Goal: Information Seeking & Learning: Compare options

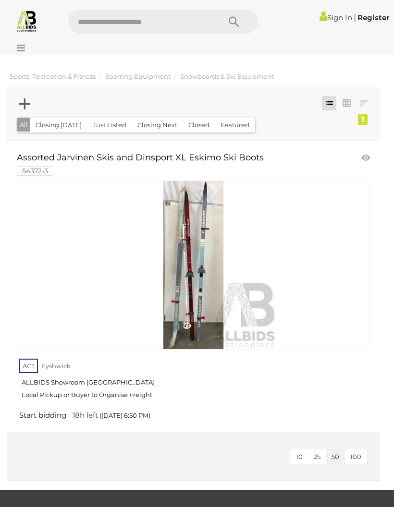
click at [199, 281] on img at bounding box center [194, 265] width 168 height 168
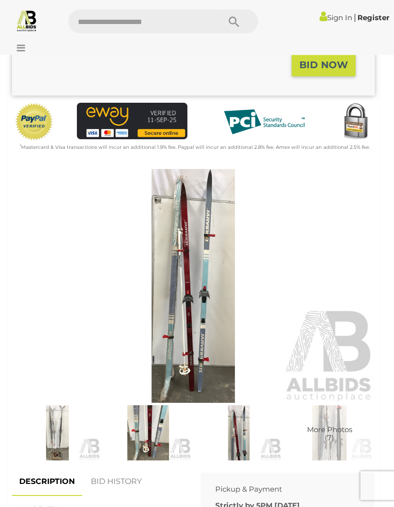
scroll to position [267, 0]
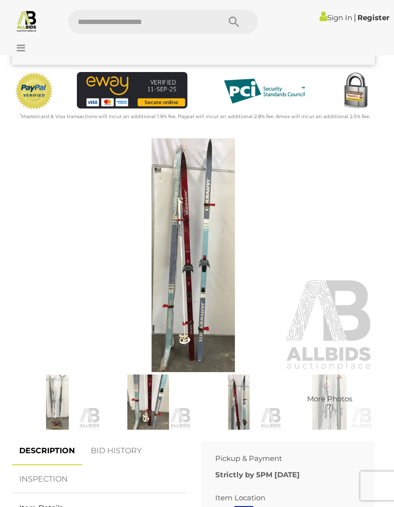
click at [199, 259] on img at bounding box center [193, 255] width 363 height 234
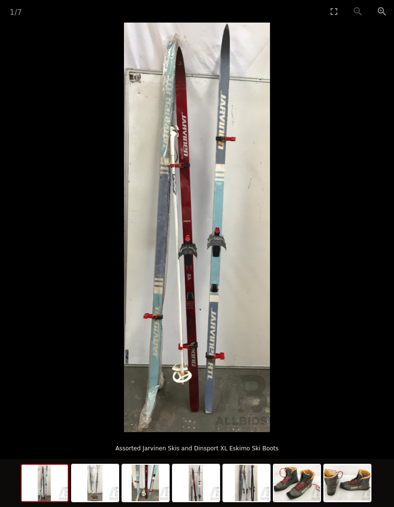
click at [317, 282] on picture at bounding box center [197, 228] width 394 height 410
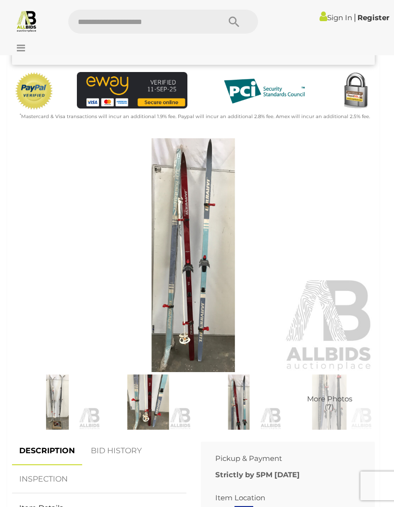
click at [241, 403] on img at bounding box center [239, 402] width 86 height 55
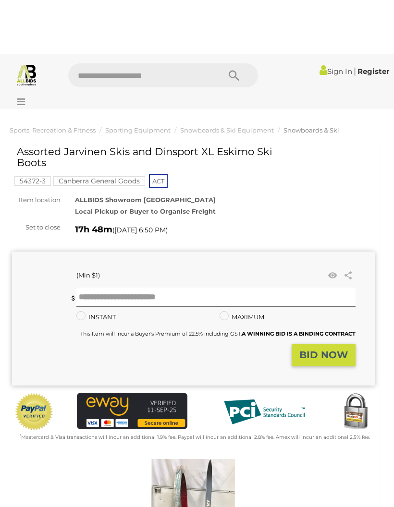
scroll to position [267, 0]
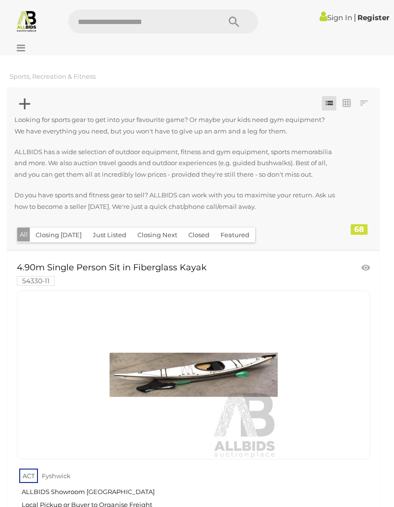
click at [21, 45] on icon at bounding box center [18, 48] width 13 height 10
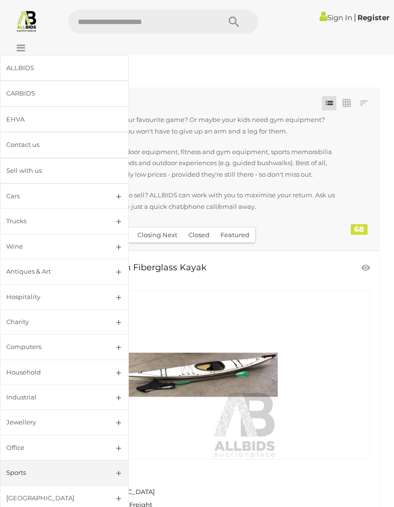
click at [29, 460] on link "Sports" at bounding box center [64, 472] width 129 height 25
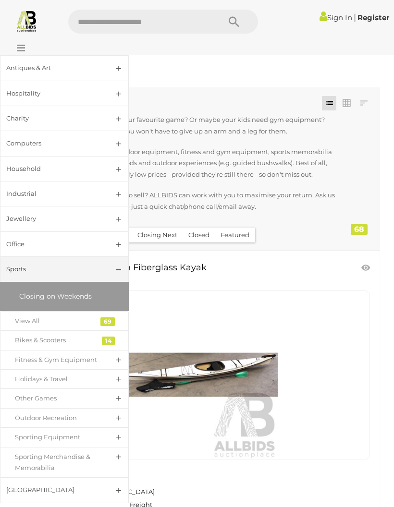
scroll to position [203, 0]
click at [31, 394] on div "Other Games" at bounding box center [57, 399] width 85 height 11
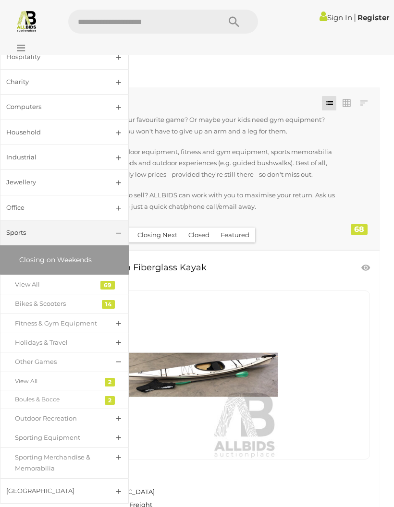
scroll to position [240, 0]
click at [114, 357] on link "Other Games" at bounding box center [64, 363] width 129 height 20
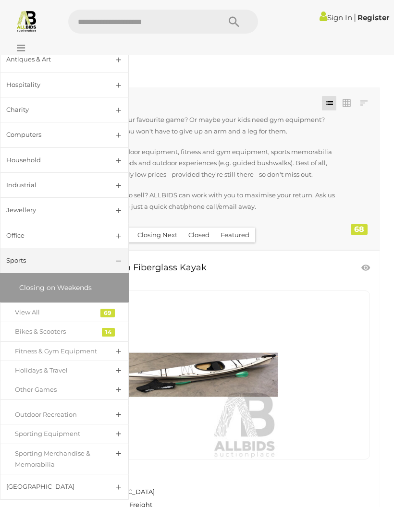
scroll to position [203, 0]
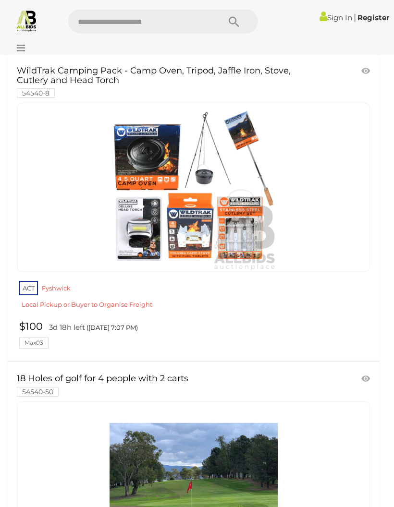
scroll to position [1131, 0]
click at [22, 45] on icon at bounding box center [18, 48] width 13 height 10
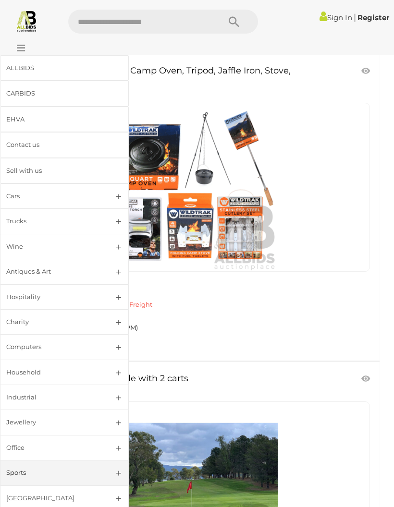
click at [109, 469] on link "Sports" at bounding box center [64, 472] width 129 height 25
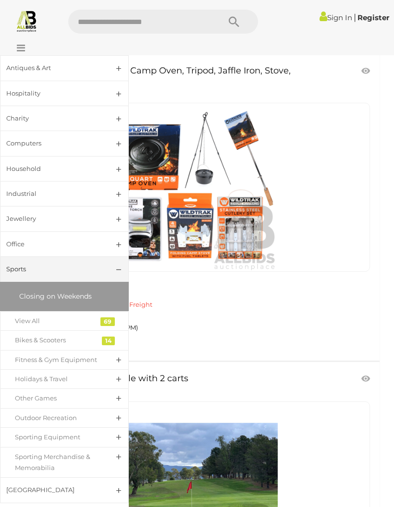
scroll to position [203, 0]
click at [70, 432] on div "Sporting Equipment" at bounding box center [57, 437] width 85 height 11
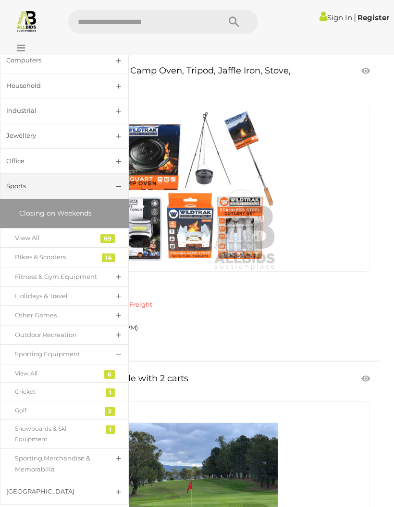
scroll to position [286, 0]
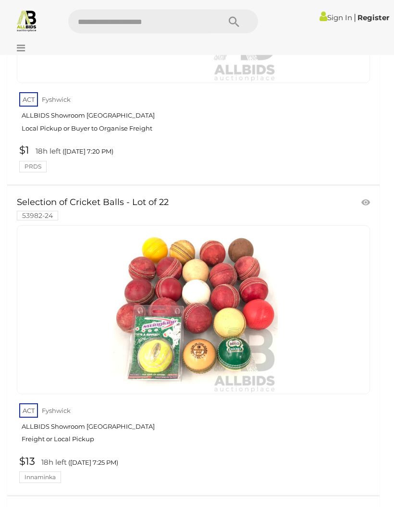
scroll to position [980, 0]
click at [20, 49] on icon at bounding box center [18, 48] width 13 height 10
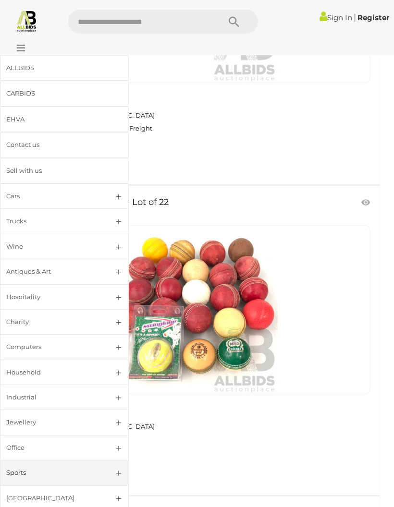
click at [114, 419] on link "Jewellery" at bounding box center [64, 422] width 129 height 25
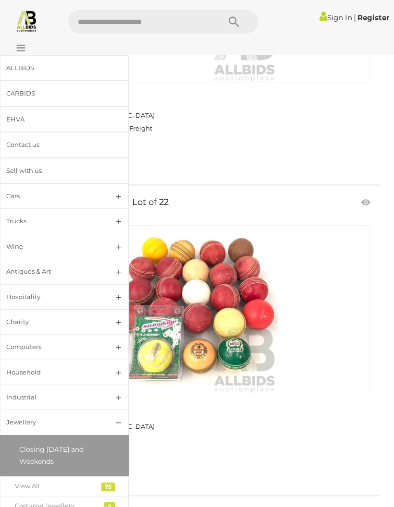
scroll to position [0, 0]
click at [114, 271] on link "Antiques & Art" at bounding box center [64, 271] width 129 height 25
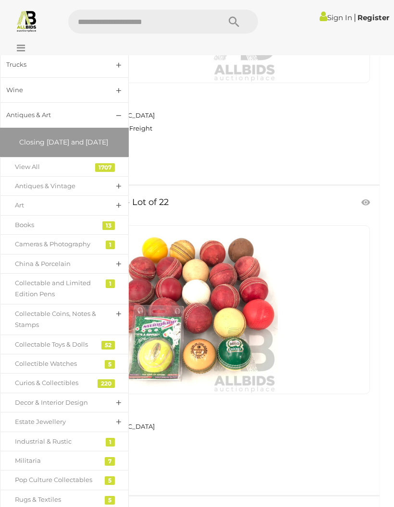
scroll to position [193, 0]
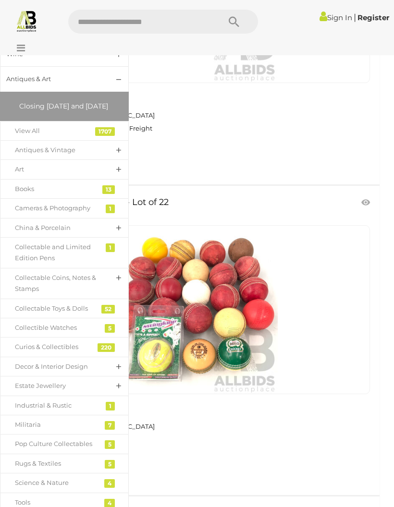
click at [109, 159] on link "Antiques & Vintage" at bounding box center [64, 150] width 129 height 20
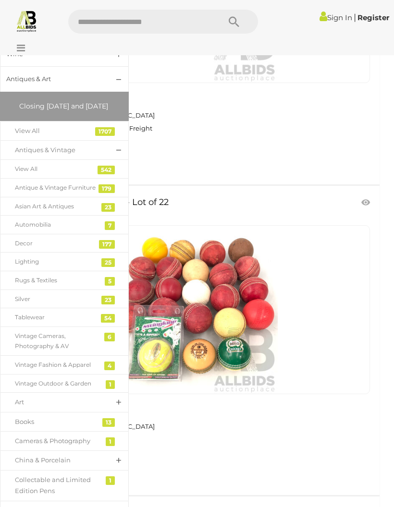
click at [54, 370] on div "Vintage Fashion & Apparel" at bounding box center [57, 365] width 85 height 11
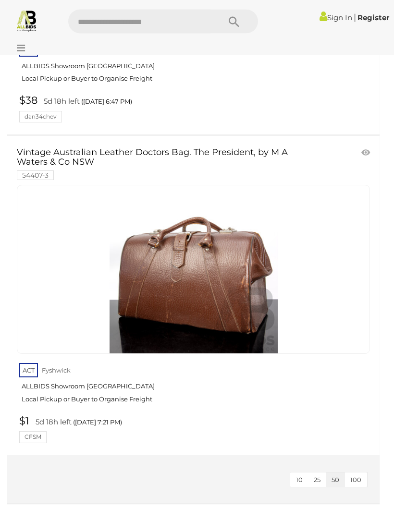
scroll to position [959, 0]
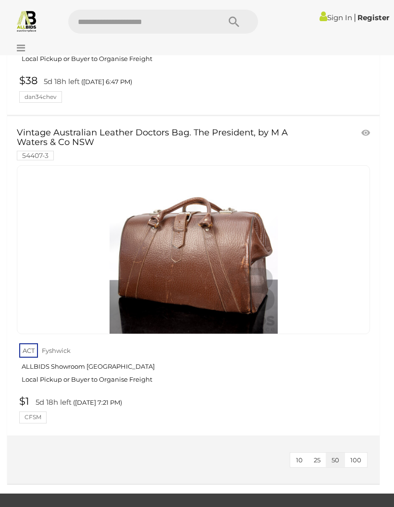
click at [195, 223] on img at bounding box center [194, 250] width 168 height 168
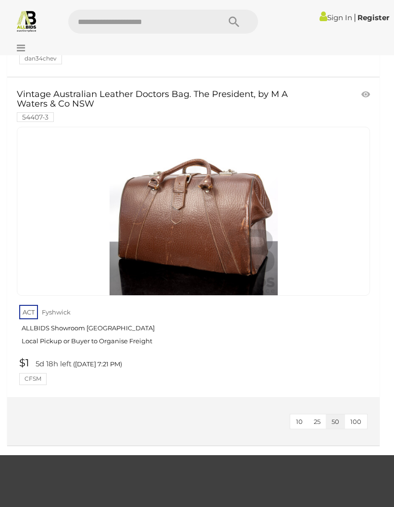
click at [22, 49] on icon at bounding box center [18, 48] width 13 height 10
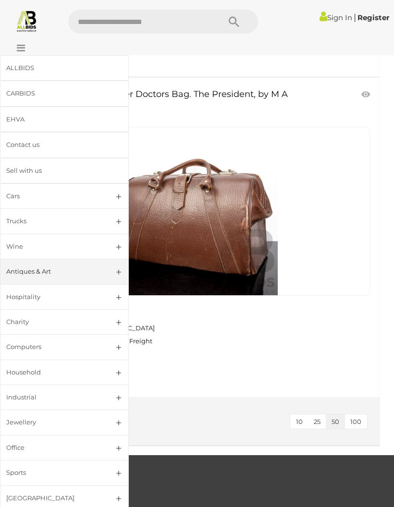
click at [115, 271] on link "Antiques & Art" at bounding box center [64, 271] width 129 height 25
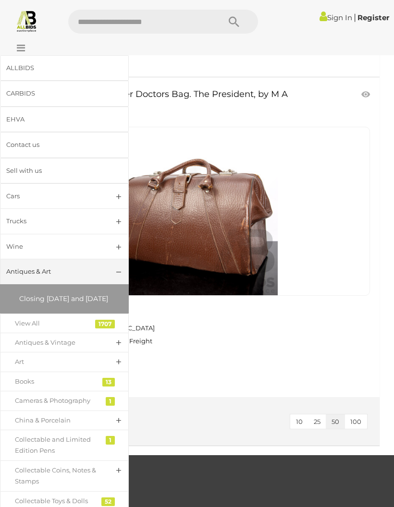
click at [115, 350] on link "Antiques & Vintage" at bounding box center [64, 343] width 129 height 20
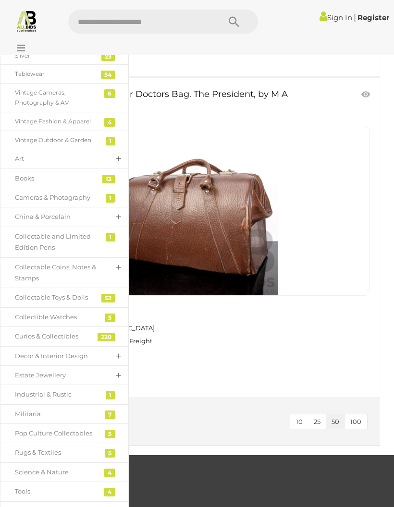
scroll to position [441, 0]
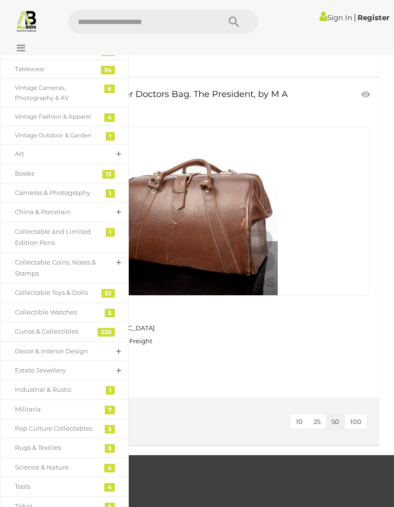
click at [29, 176] on div "Books" at bounding box center [57, 173] width 85 height 11
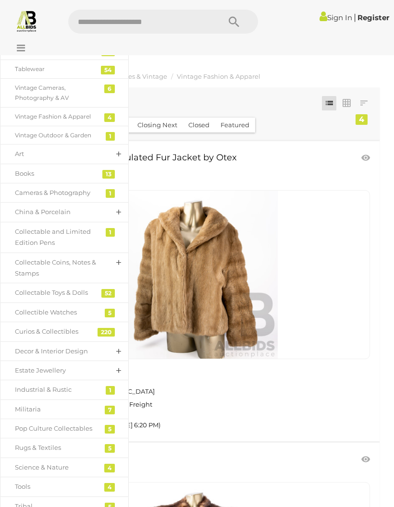
scroll to position [998, 0]
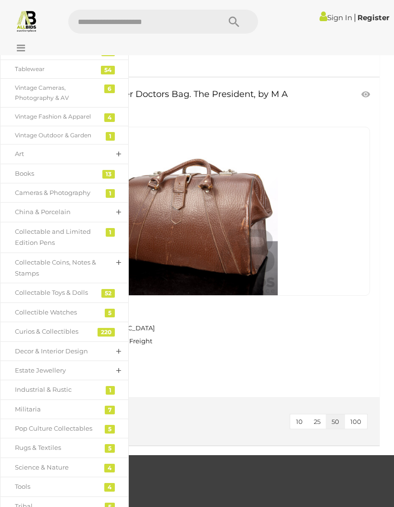
click at [102, 352] on link "Decor & Interior Design" at bounding box center [64, 352] width 129 height 20
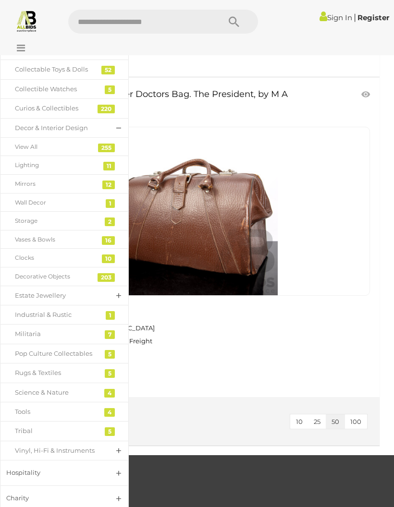
scroll to position [665, 0]
click at [70, 170] on div "Lighting" at bounding box center [57, 165] width 85 height 11
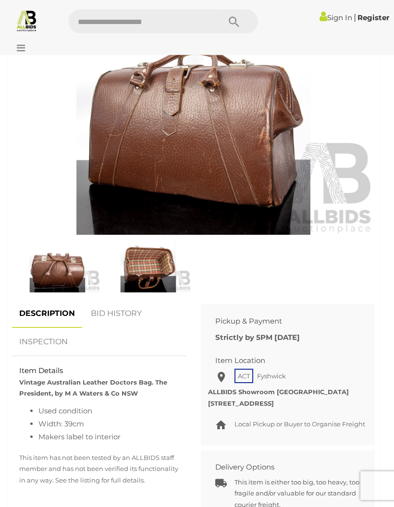
scroll to position [460, 0]
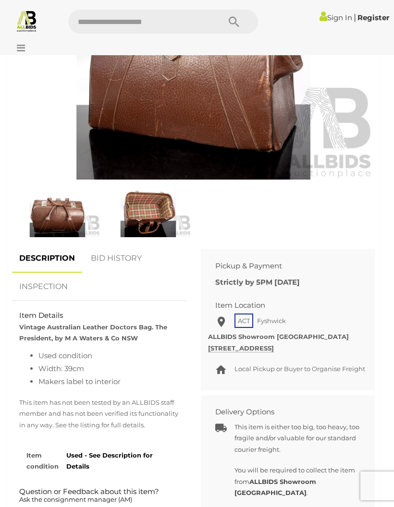
click at [152, 214] on img at bounding box center [148, 209] width 86 height 55
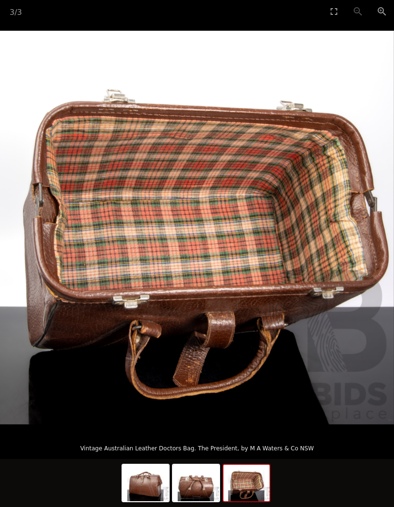
click at [205, 502] on img at bounding box center [196, 483] width 46 height 37
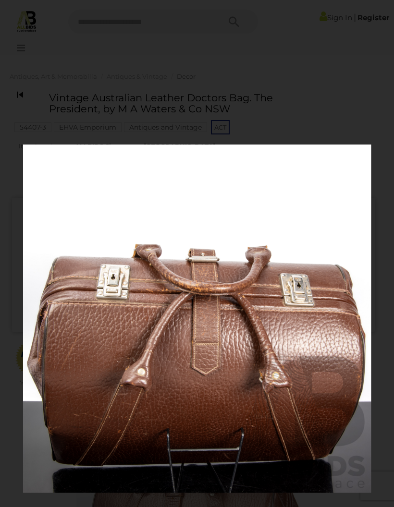
scroll to position [460, 0]
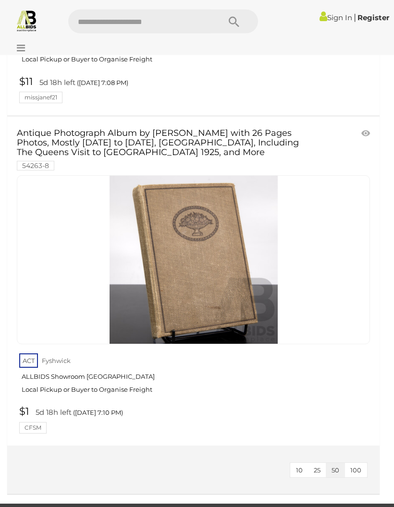
scroll to position [3902, 0]
click at [215, 235] on link at bounding box center [193, 259] width 353 height 169
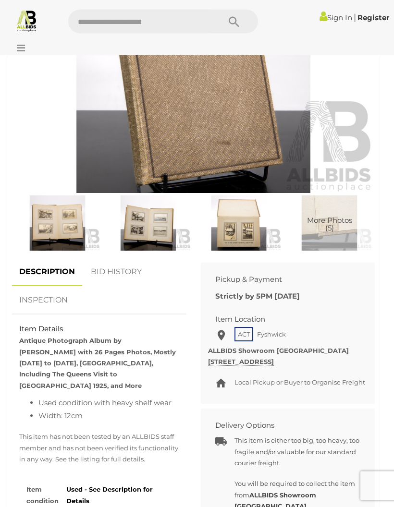
scroll to position [469, 0]
click at [64, 204] on img at bounding box center [57, 223] width 86 height 55
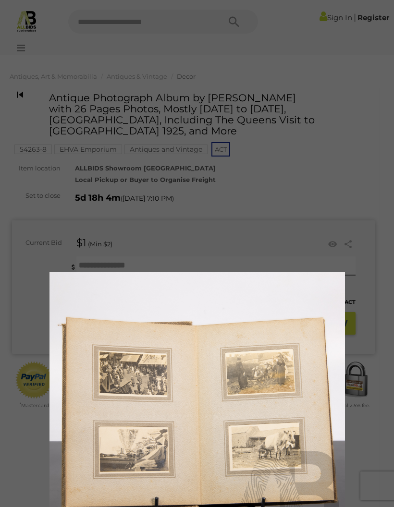
scroll to position [469, 0]
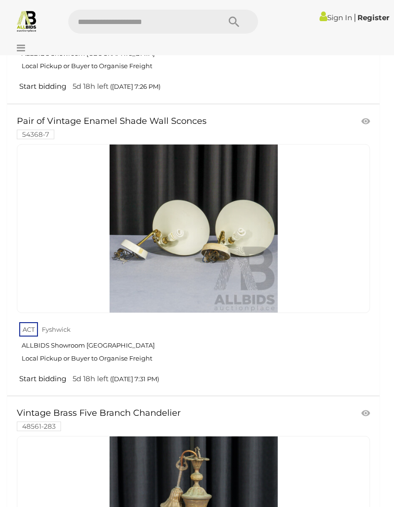
scroll to position [2482, 0]
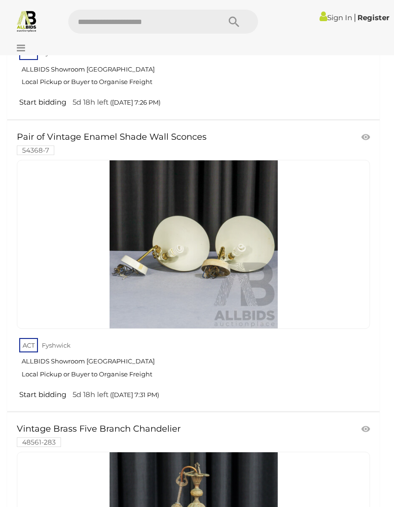
click at [25, 43] on icon at bounding box center [18, 48] width 13 height 10
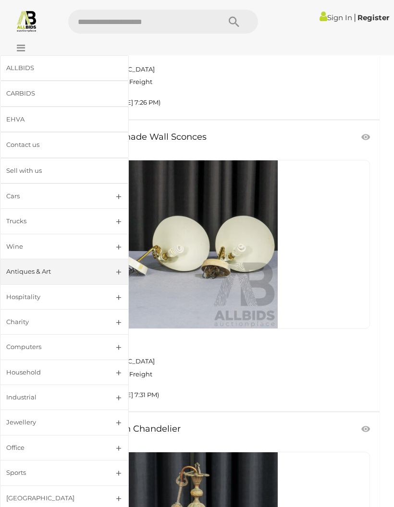
click at [108, 272] on link "Antiques & Art" at bounding box center [64, 271] width 129 height 25
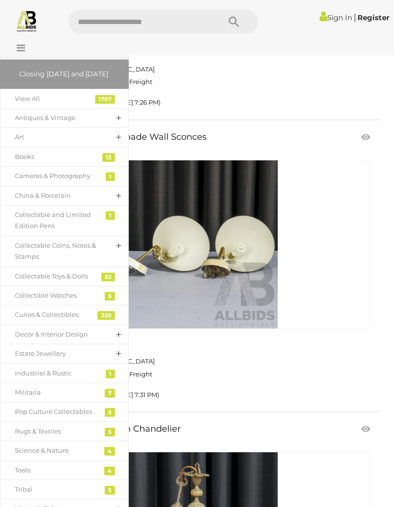
scroll to position [225, 0]
click at [52, 301] on div "Collectible Watches" at bounding box center [57, 295] width 85 height 11
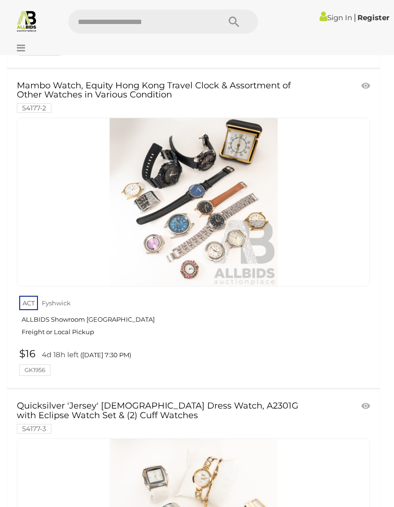
scroll to position [941, 0]
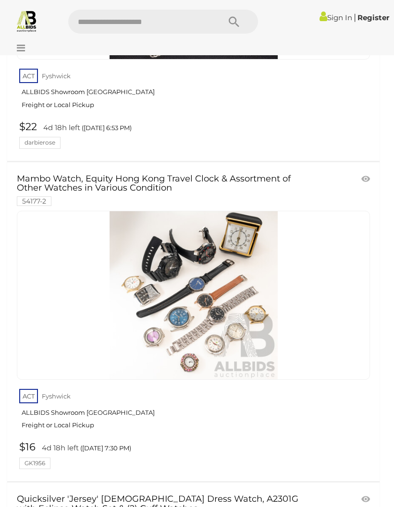
click at [22, 41] on div at bounding box center [34, 40] width 65 height 5
click at [25, 49] on icon at bounding box center [18, 48] width 13 height 10
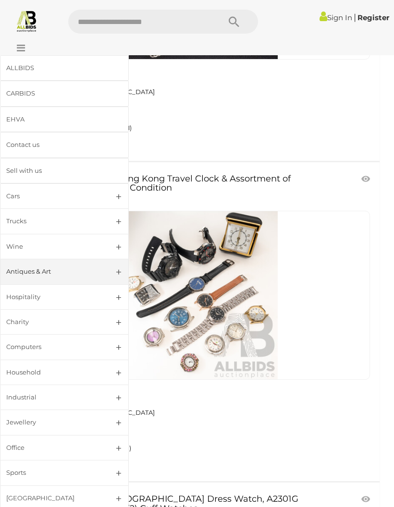
click at [118, 270] on link "Antiques & Art" at bounding box center [64, 271] width 129 height 25
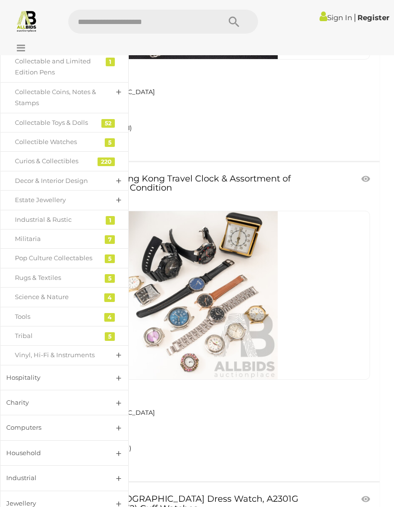
scroll to position [378, 0]
click at [114, 208] on link "Estate Jewellery" at bounding box center [64, 201] width 129 height 20
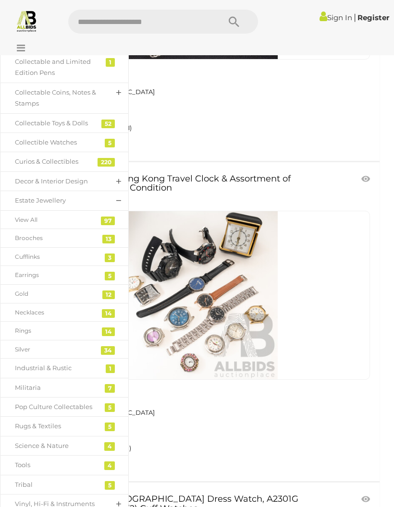
click at [29, 225] on div "View All" at bounding box center [57, 220] width 85 height 11
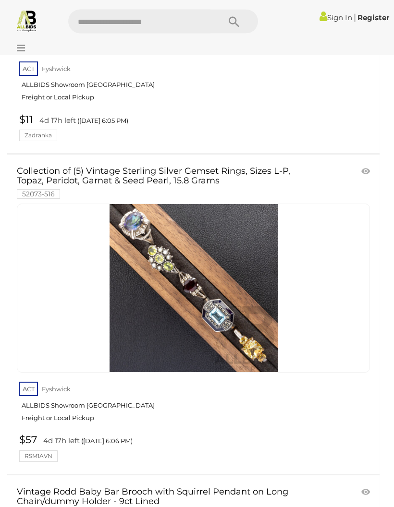
scroll to position [1250, 0]
click at [213, 308] on img at bounding box center [194, 288] width 168 height 168
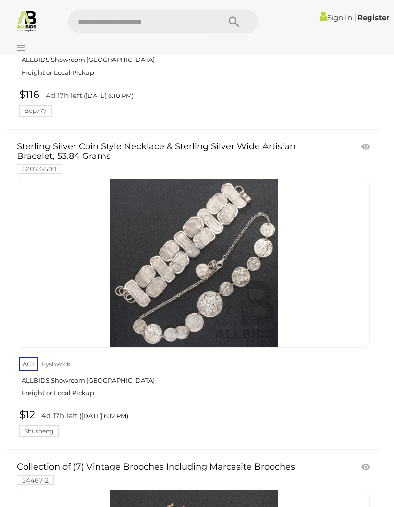
scroll to position [2851, 0]
click at [215, 262] on img at bounding box center [194, 263] width 168 height 168
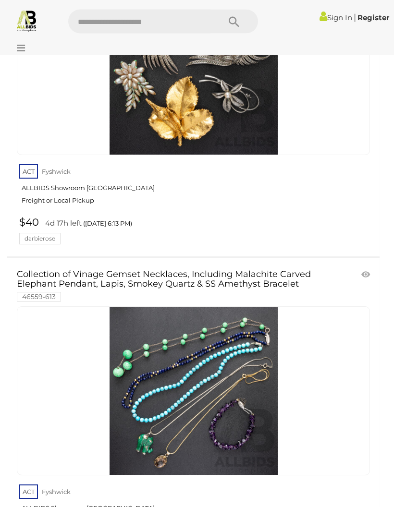
scroll to position [3355, 0]
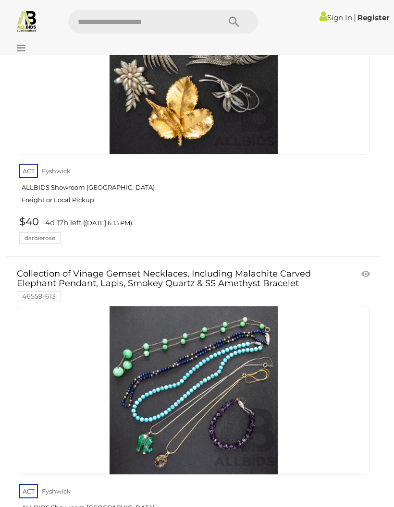
click at [196, 378] on img at bounding box center [194, 391] width 168 height 168
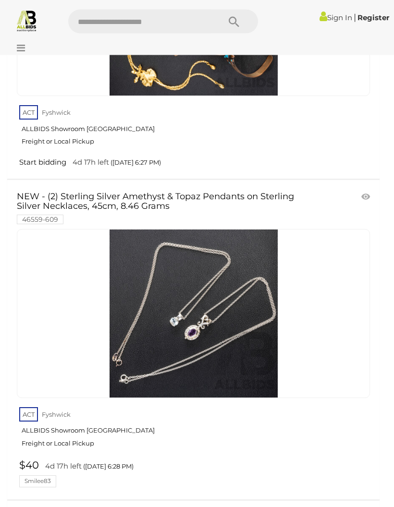
scroll to position [6602, 0]
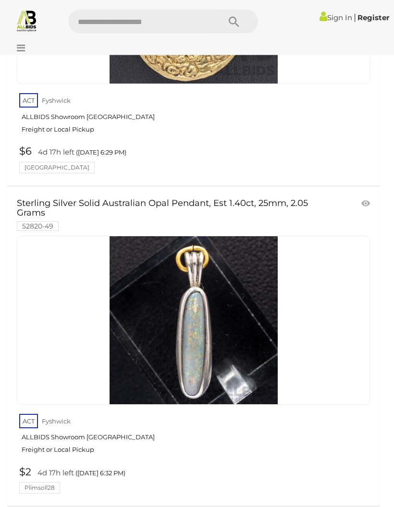
scroll to position [7237, 0]
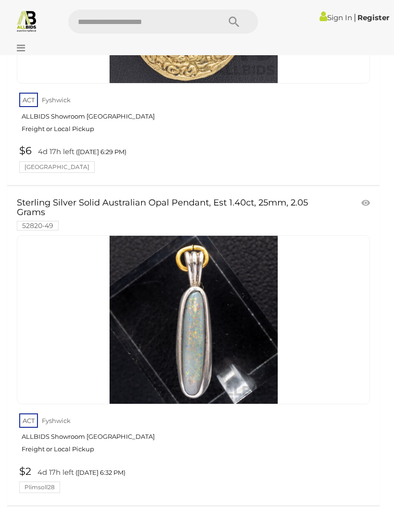
click at [221, 287] on img at bounding box center [194, 320] width 168 height 168
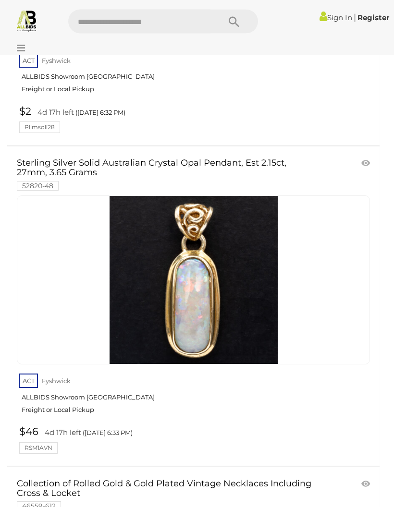
scroll to position [7598, 0]
click at [213, 262] on img at bounding box center [194, 280] width 168 height 168
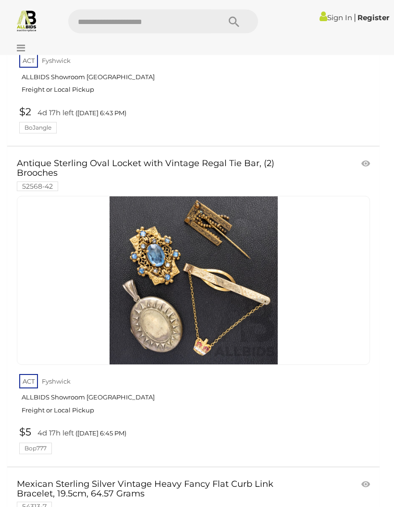
scroll to position [10154, 0]
click at [198, 234] on img at bounding box center [194, 281] width 168 height 168
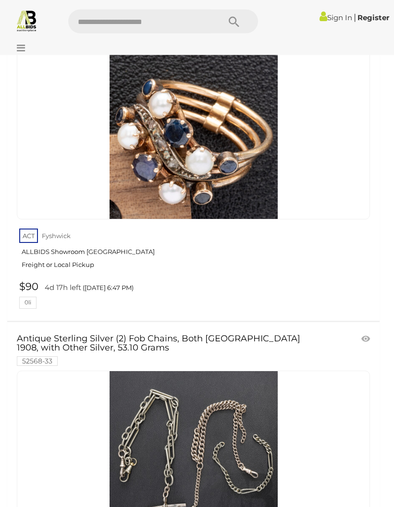
scroll to position [10920, 0]
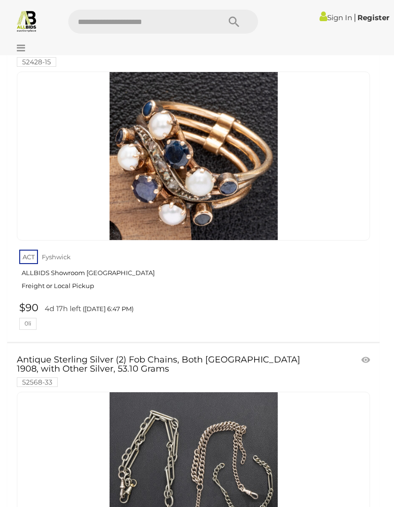
click at [204, 128] on img at bounding box center [194, 156] width 168 height 168
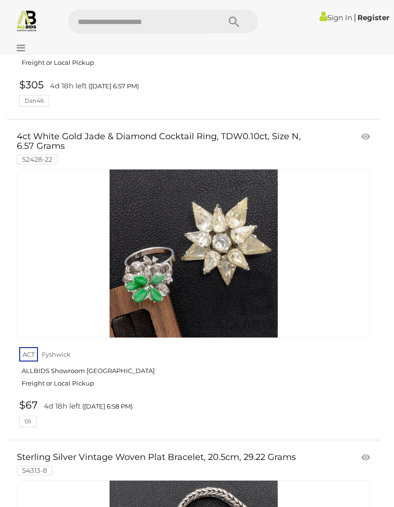
scroll to position [13067, 0]
click at [216, 206] on img at bounding box center [194, 254] width 168 height 168
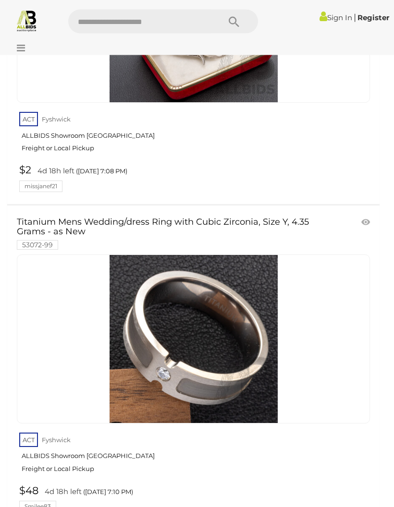
scroll to position [15541, 0]
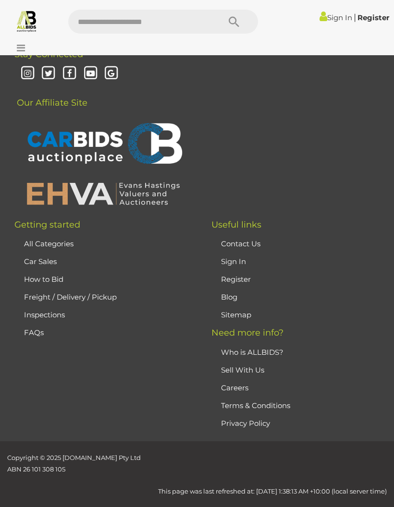
scroll to position [43, 0]
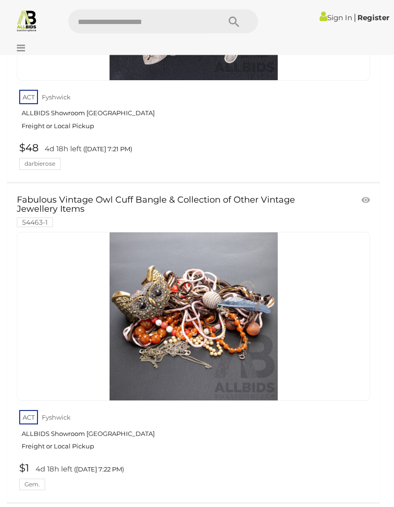
scroll to position [2248, 0]
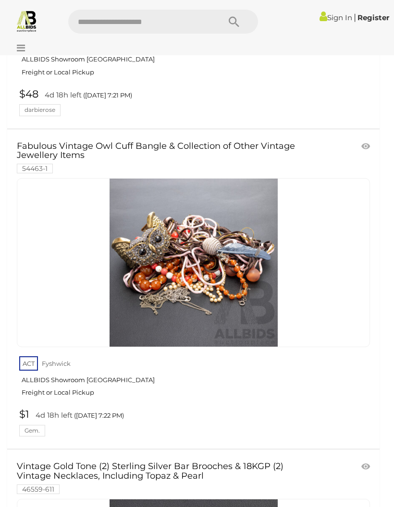
click at [196, 245] on link at bounding box center [193, 262] width 353 height 169
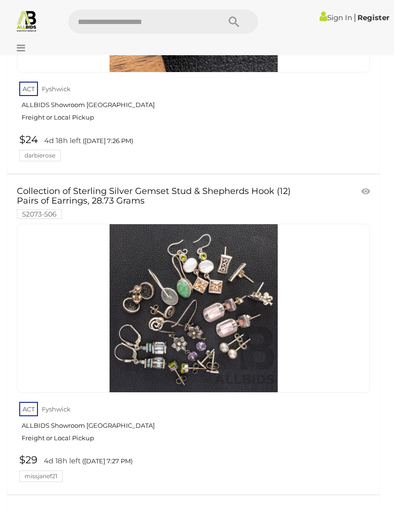
scroll to position [3566, 0]
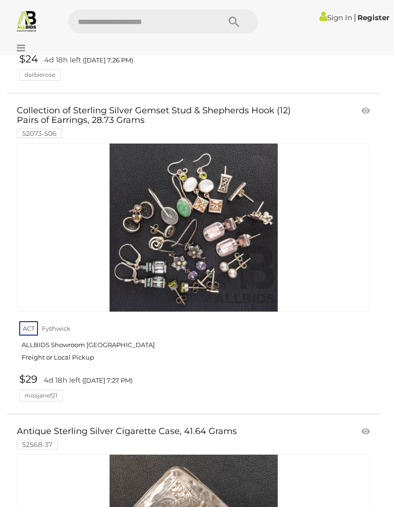
click at [216, 209] on link at bounding box center [193, 227] width 353 height 169
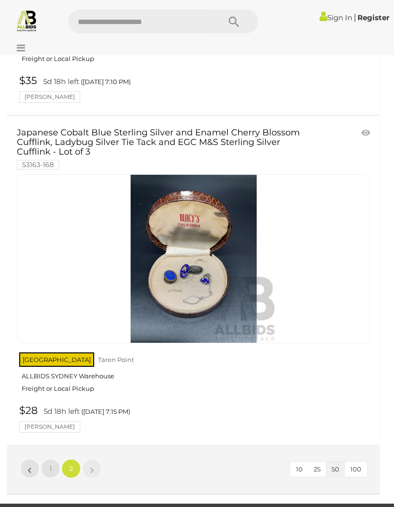
scroll to position [4496, 0]
click at [203, 255] on img at bounding box center [194, 259] width 168 height 168
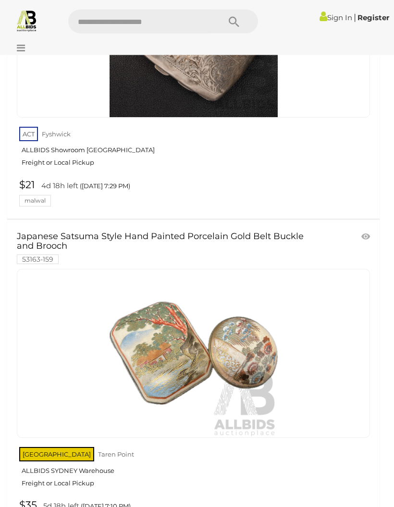
scroll to position [4072, 0]
click at [19, 43] on icon at bounding box center [18, 48] width 13 height 10
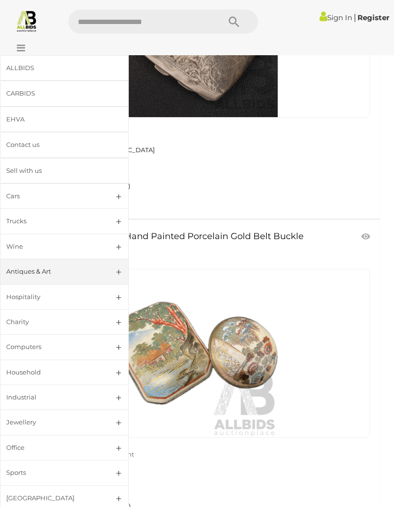
click at [34, 275] on div "Antiques & Art" at bounding box center [52, 271] width 93 height 11
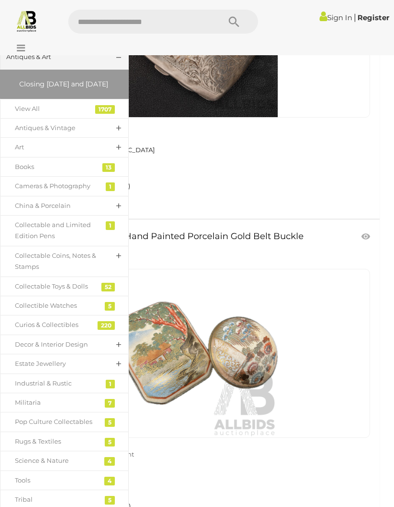
scroll to position [215, 0]
click at [46, 133] on div "Antiques & Vintage" at bounding box center [57, 127] width 85 height 11
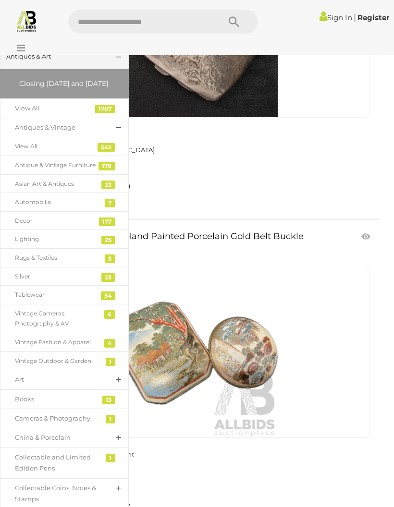
click at [34, 171] on div "Antique & Vintage Furniture" at bounding box center [57, 165] width 85 height 11
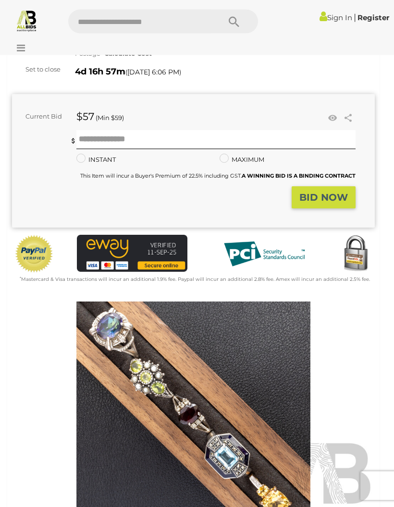
scroll to position [110, 0]
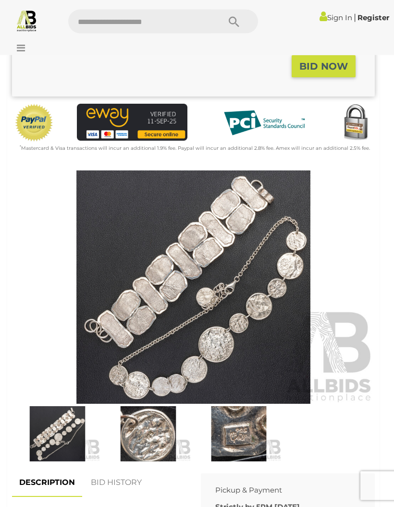
scroll to position [247, 0]
click at [236, 340] on img at bounding box center [193, 288] width 363 height 234
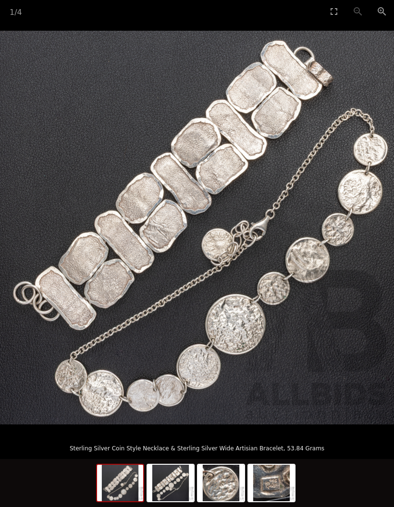
click at [171, 502] on img at bounding box center [171, 483] width 46 height 37
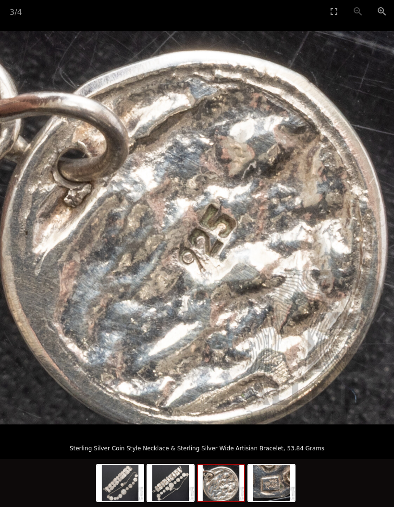
click at [234, 502] on img at bounding box center [221, 483] width 46 height 37
click at [278, 502] on img at bounding box center [271, 483] width 46 height 37
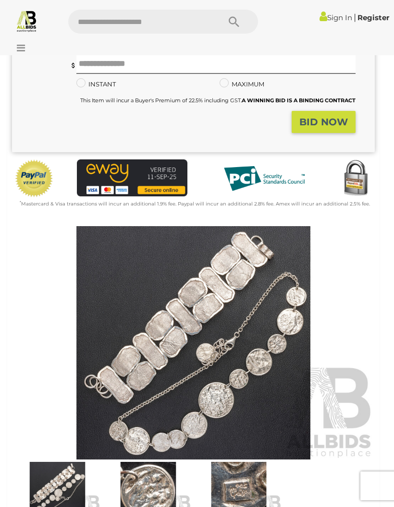
scroll to position [178, 0]
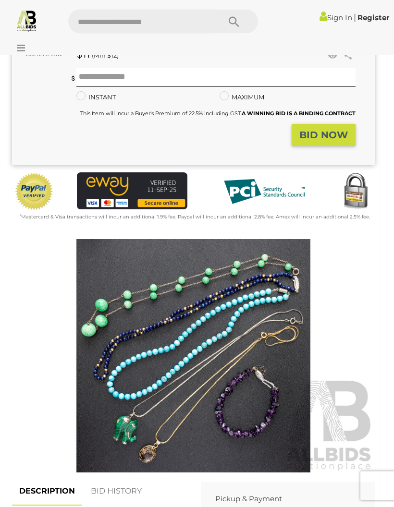
scroll to position [178, 0]
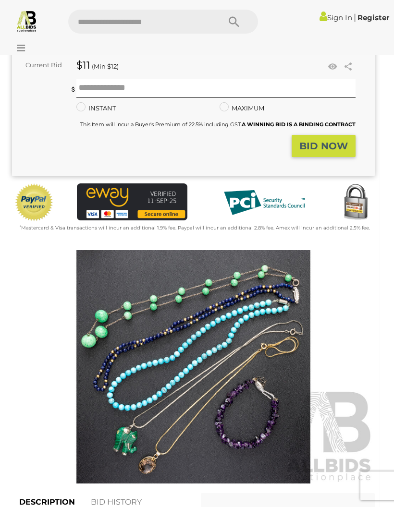
click at [197, 358] on img at bounding box center [193, 367] width 363 height 234
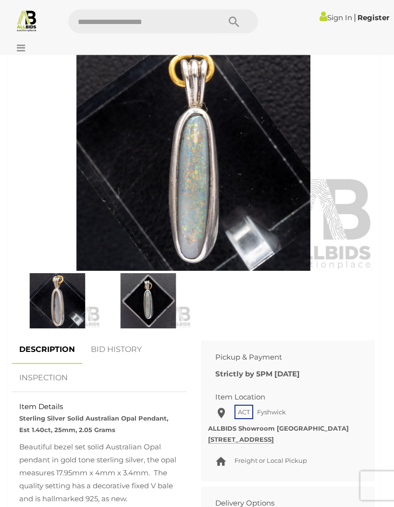
scroll to position [394, 0]
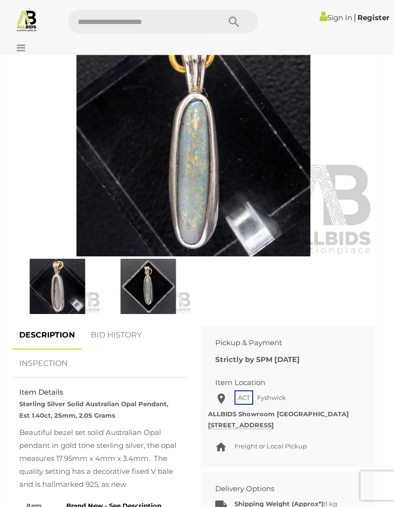
click at [62, 288] on img at bounding box center [57, 286] width 86 height 55
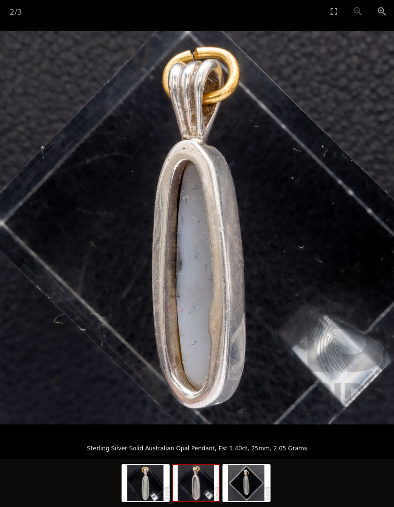
click at [244, 502] on img at bounding box center [246, 483] width 46 height 37
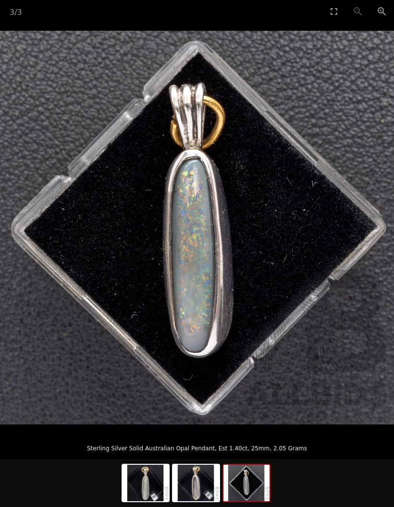
click at [139, 502] on img at bounding box center [146, 483] width 46 height 37
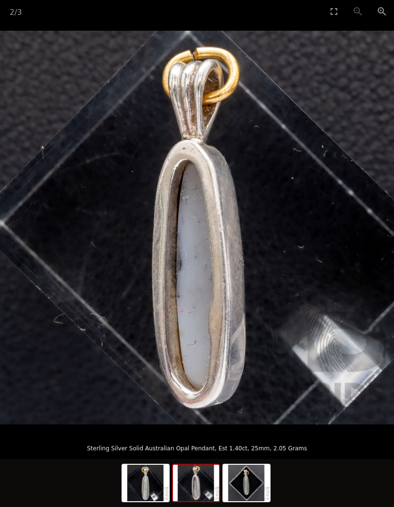
click at [202, 502] on img at bounding box center [196, 483] width 46 height 37
click at [157, 502] on img at bounding box center [146, 483] width 46 height 37
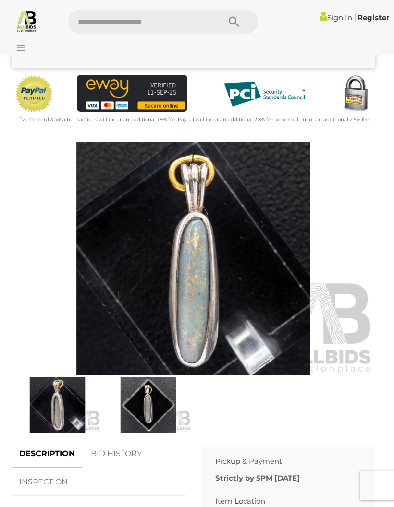
scroll to position [275, 0]
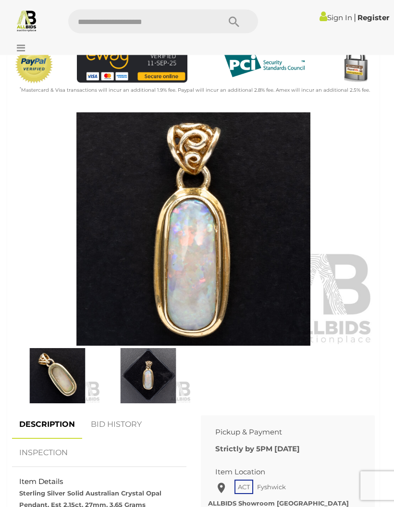
scroll to position [305, 0]
click at [62, 376] on img at bounding box center [57, 375] width 86 height 55
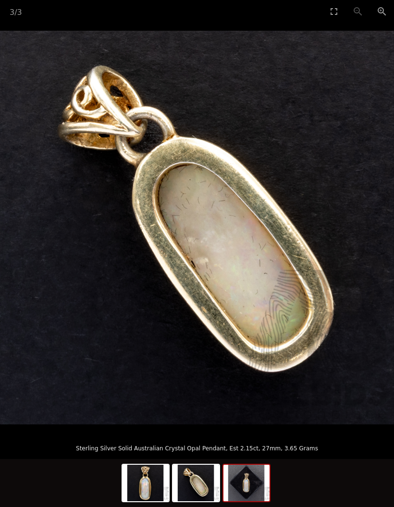
click at [250, 502] on img at bounding box center [246, 483] width 46 height 37
click at [205, 502] on img at bounding box center [196, 483] width 46 height 37
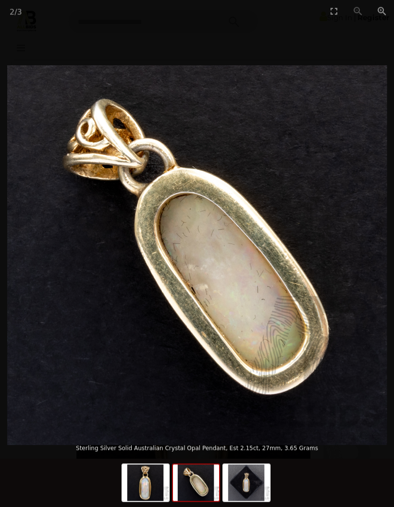
scroll to position [305, 0]
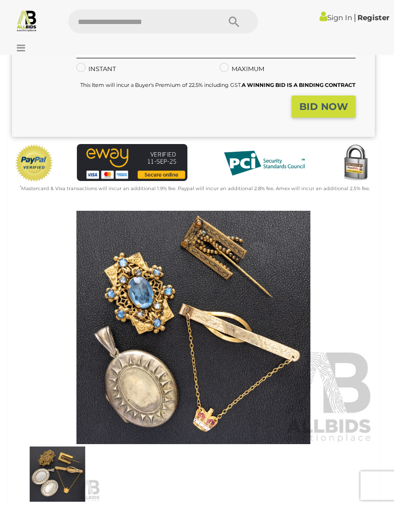
scroll to position [206, 0]
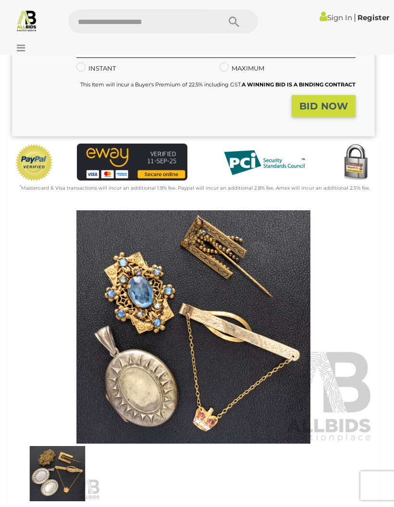
click at [64, 477] on img at bounding box center [57, 474] width 86 height 55
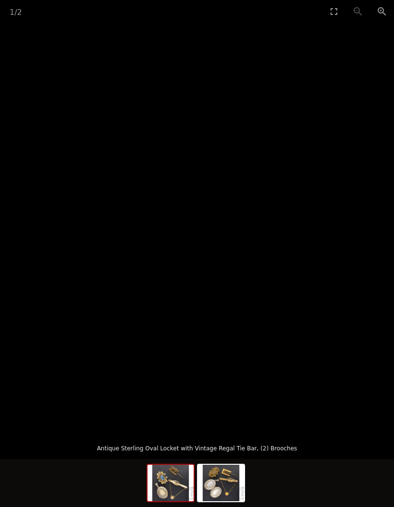
click at [173, 502] on img at bounding box center [171, 483] width 46 height 37
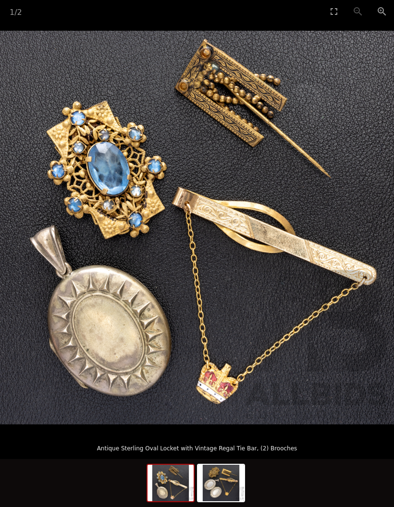
click at [227, 502] on img at bounding box center [221, 483] width 46 height 37
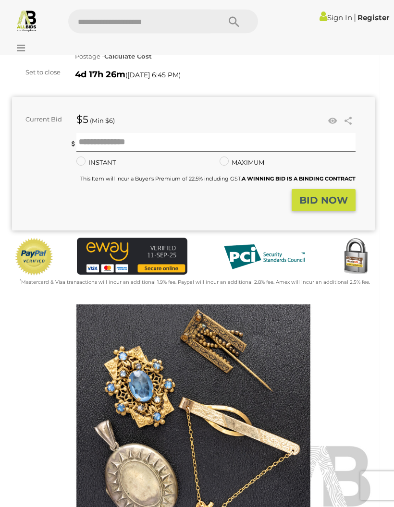
scroll to position [55, 0]
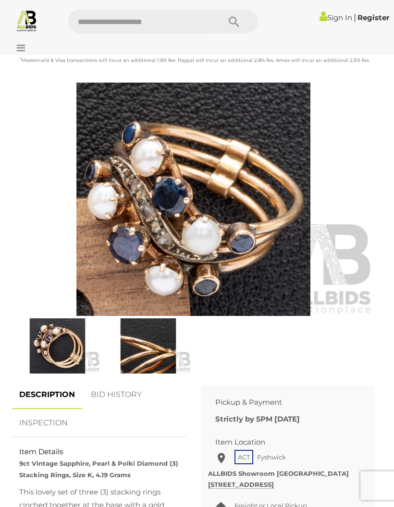
scroll to position [334, 0]
click at [62, 348] on img at bounding box center [57, 346] width 86 height 55
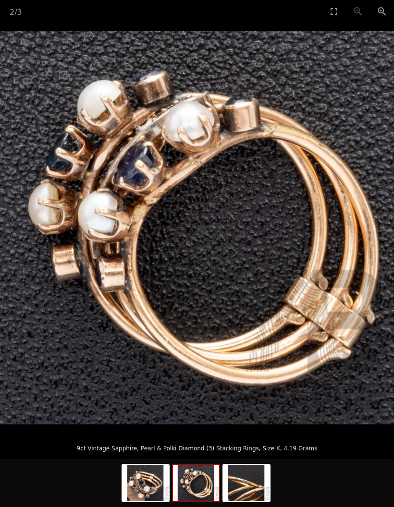
click at [250, 502] on img at bounding box center [246, 483] width 46 height 37
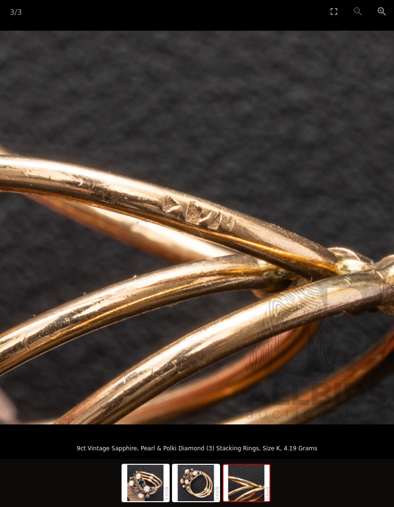
click at [190, 502] on img at bounding box center [196, 483] width 46 height 37
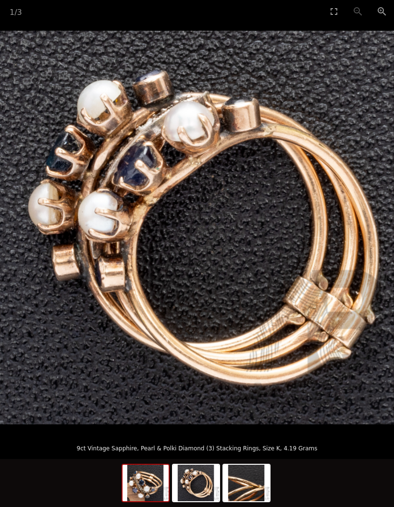
click at [145, 502] on img at bounding box center [146, 483] width 46 height 37
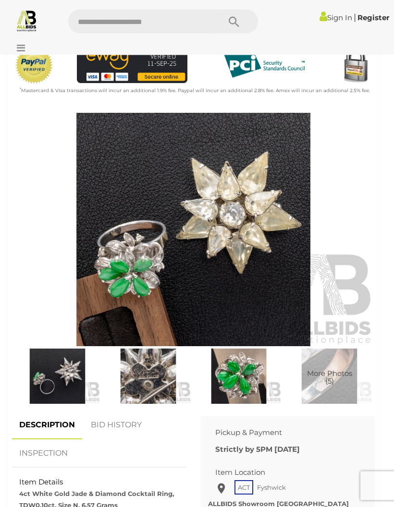
scroll to position [333, 0]
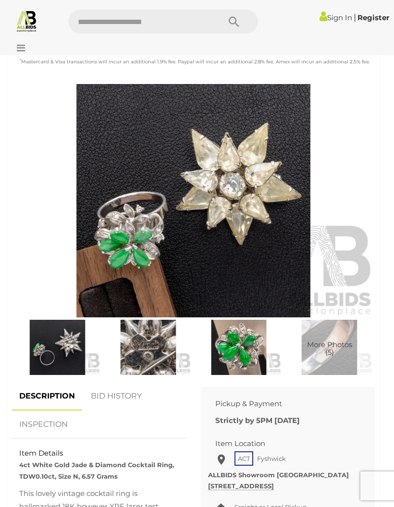
click at [54, 346] on img at bounding box center [57, 347] width 86 height 55
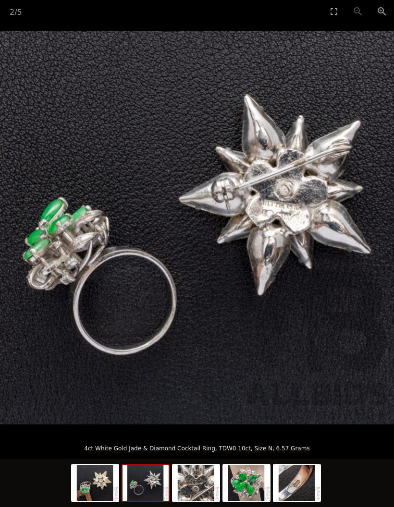
click at [92, 502] on img at bounding box center [95, 483] width 46 height 37
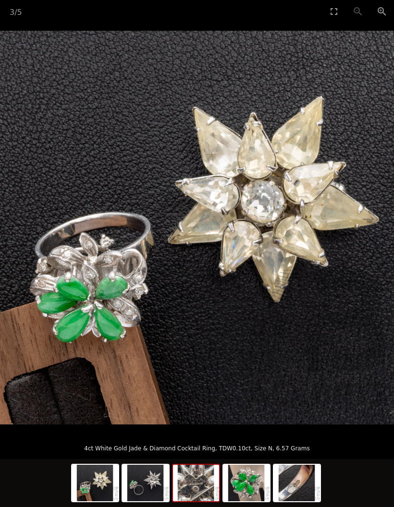
click at [199, 502] on img at bounding box center [196, 483] width 46 height 37
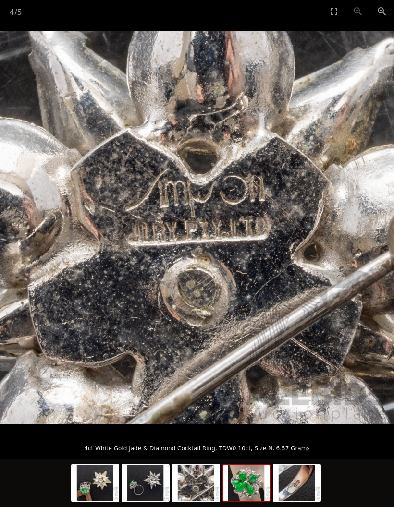
click at [255, 502] on img at bounding box center [246, 483] width 46 height 37
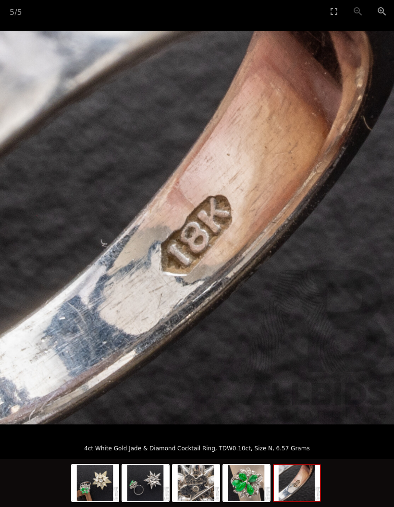
click at [293, 502] on img at bounding box center [297, 483] width 46 height 37
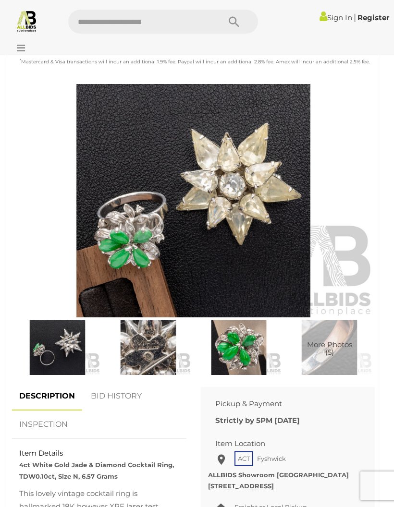
click at [64, 348] on img at bounding box center [57, 347] width 86 height 55
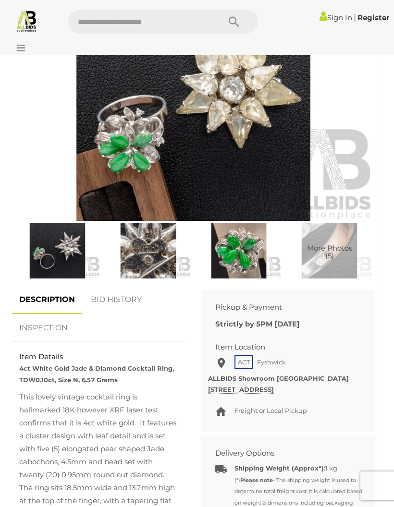
scroll to position [417, 0]
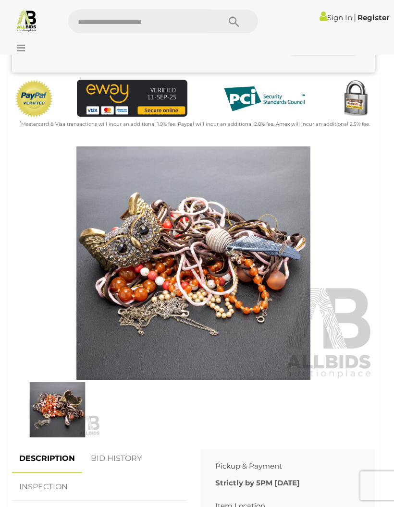
scroll to position [280, 0]
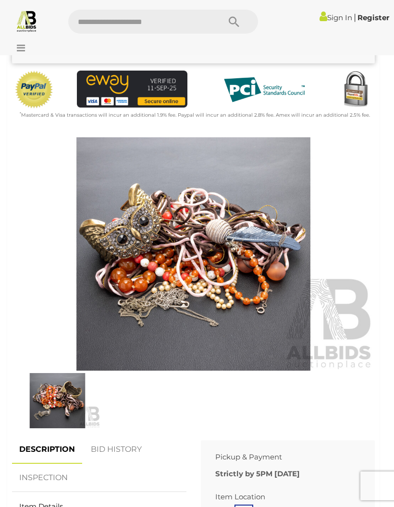
click at [214, 292] on img at bounding box center [193, 254] width 363 height 234
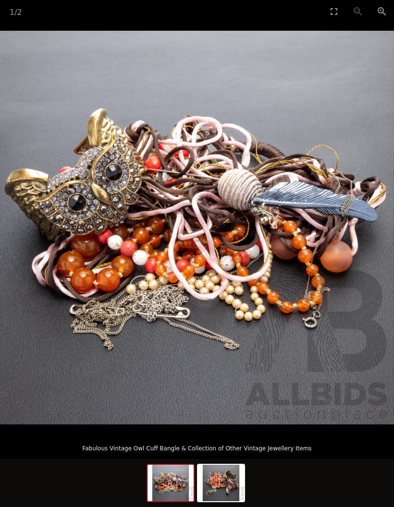
click at [222, 502] on img at bounding box center [221, 483] width 46 height 37
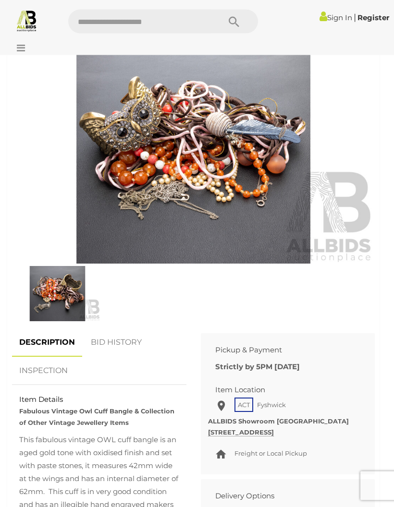
scroll to position [382, 0]
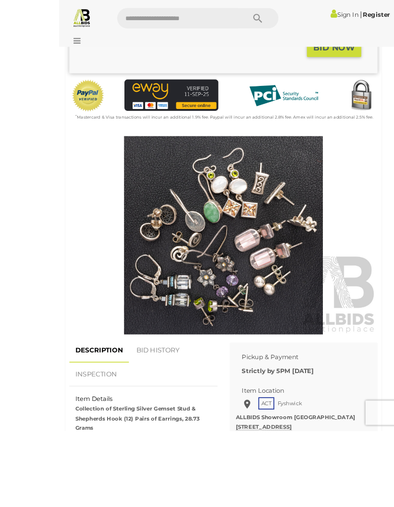
scroll to position [318, 0]
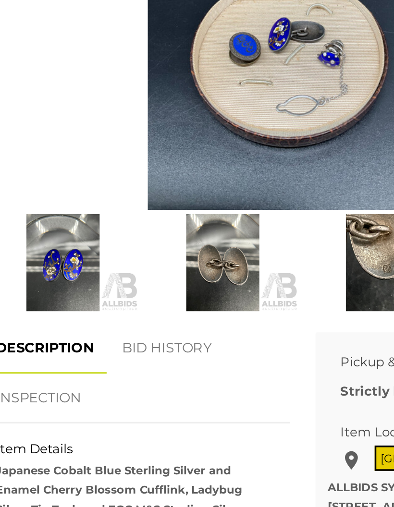
scroll to position [353, 0]
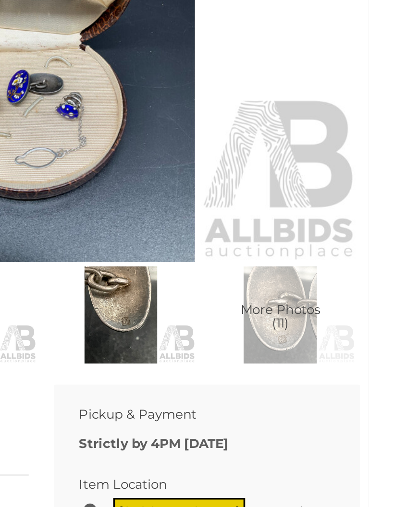
click at [307, 332] on span "More Photos (11)" at bounding box center [329, 340] width 45 height 16
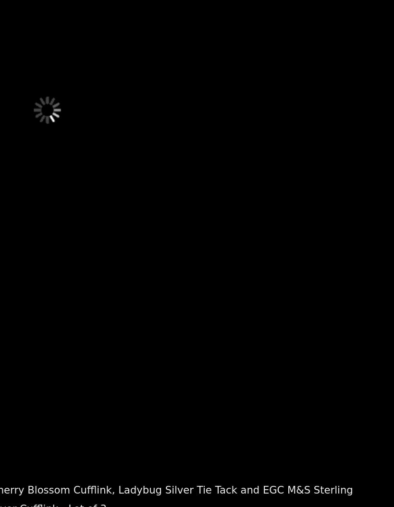
scroll to position [353, 0]
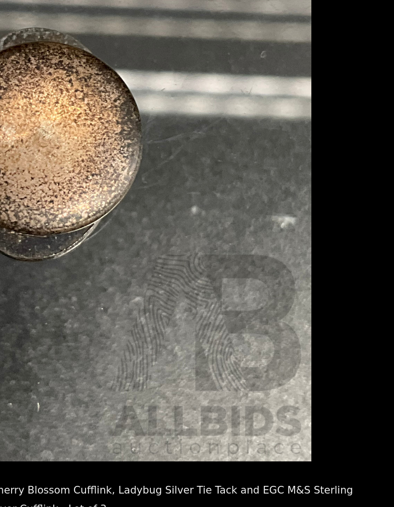
scroll to position [353, 0]
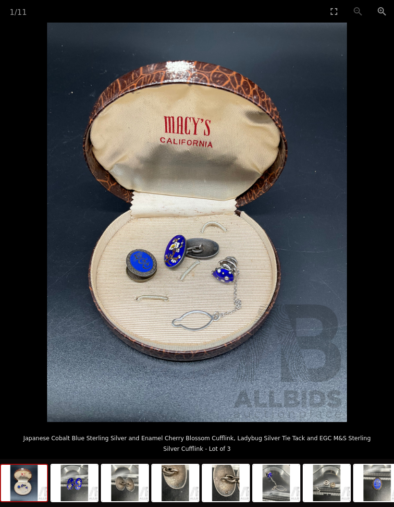
scroll to position [513, 0]
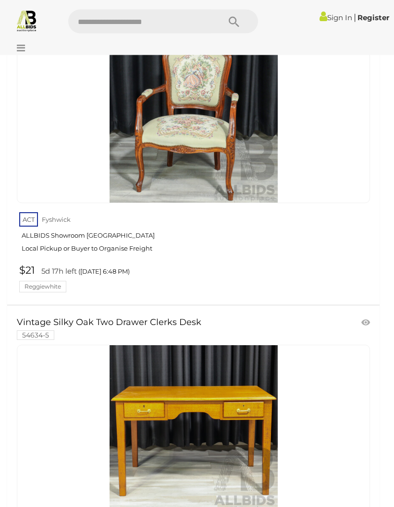
scroll to position [14238, 0]
click at [18, 45] on icon at bounding box center [18, 48] width 13 height 10
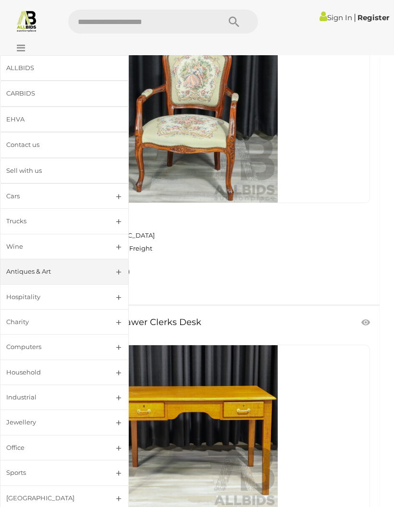
click at [32, 276] on link "Antiques & Art" at bounding box center [64, 271] width 129 height 25
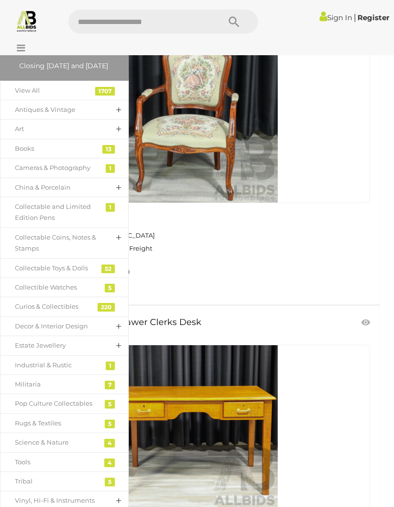
scroll to position [211, 0]
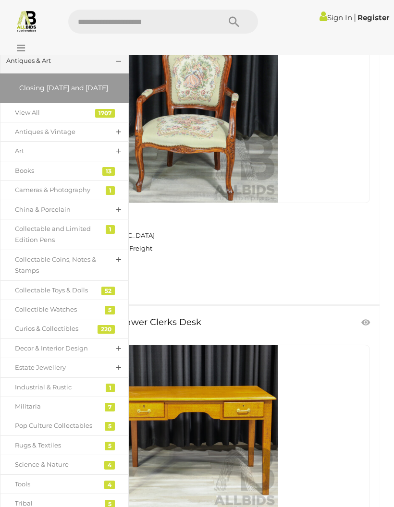
click at [34, 137] on div "Antiques & Vintage" at bounding box center [57, 131] width 85 height 11
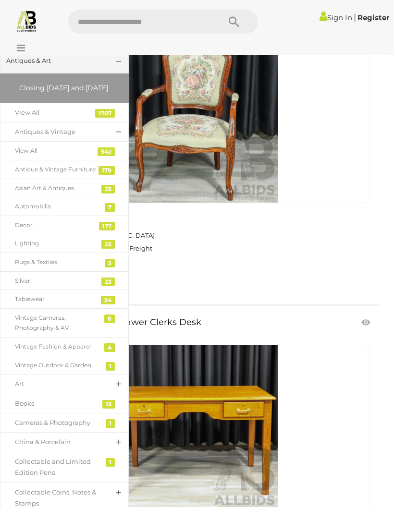
click at [45, 268] on div "Rugs & Textiles" at bounding box center [57, 262] width 85 height 11
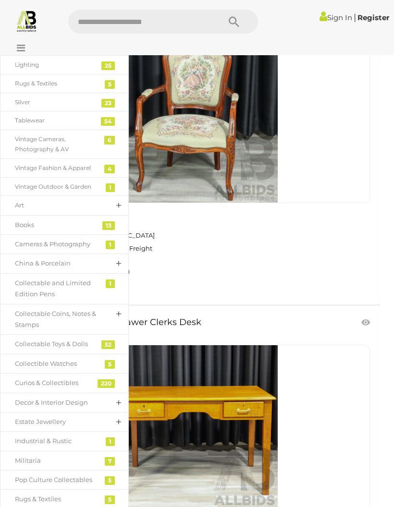
scroll to position [389, 0]
click at [19, 210] on div "Art" at bounding box center [57, 205] width 85 height 11
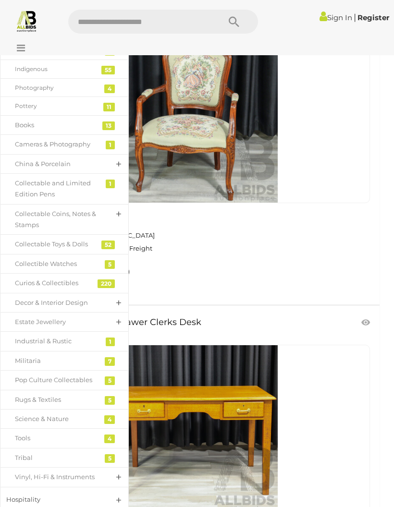
scroll to position [621, 0]
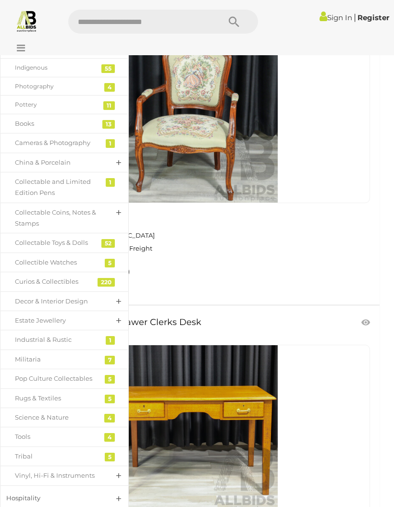
click at [35, 164] on div "China & Porcelain" at bounding box center [57, 162] width 85 height 11
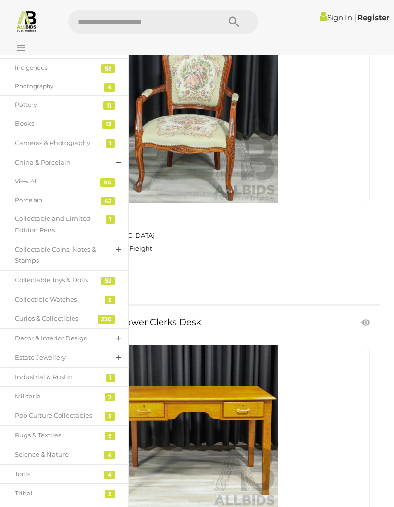
click at [46, 334] on div "Decor & Interior Design" at bounding box center [57, 338] width 85 height 11
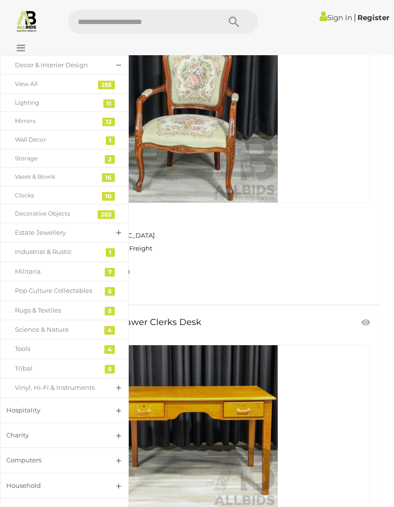
scroll to position [896, 0]
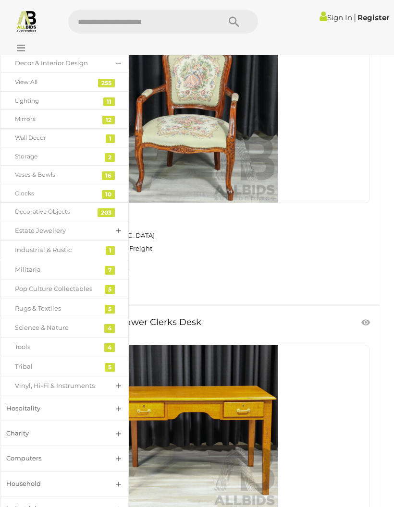
click at [33, 288] on div "Pop Culture Collectables" at bounding box center [57, 289] width 85 height 11
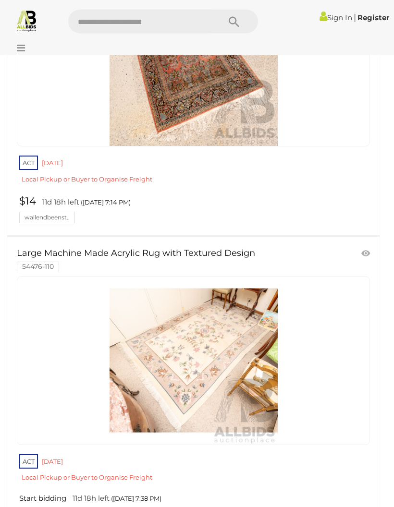
scroll to position [791, 0]
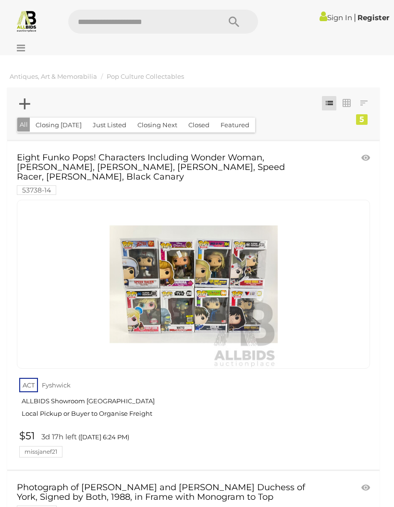
click at [25, 49] on icon at bounding box center [18, 48] width 13 height 10
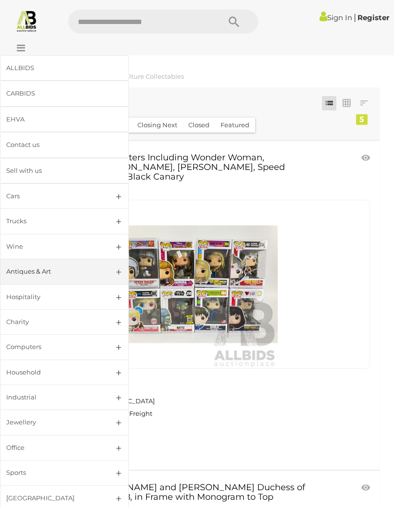
click at [29, 302] on link "Hospitality" at bounding box center [64, 296] width 129 height 25
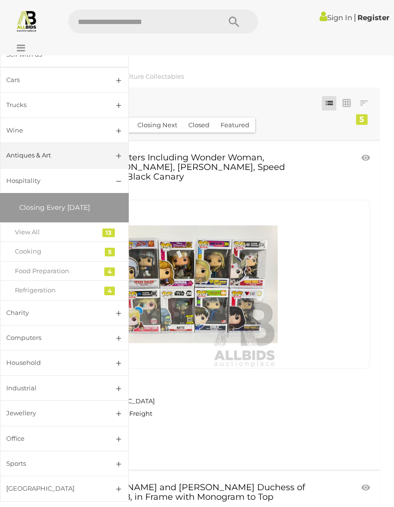
scroll to position [115, 0]
click at [23, 340] on div "Computers" at bounding box center [52, 338] width 93 height 11
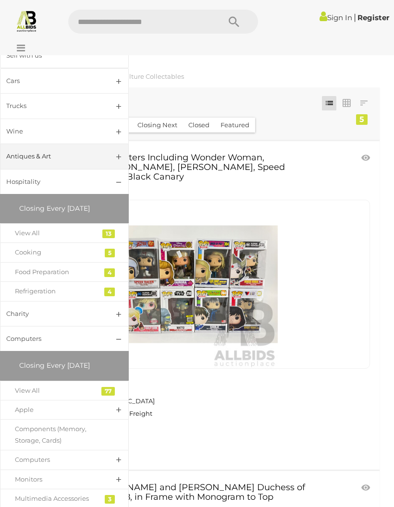
click at [27, 408] on div "Apple" at bounding box center [57, 410] width 85 height 11
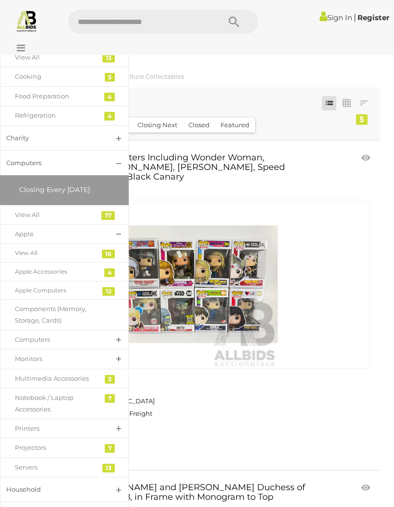
scroll to position [292, 0]
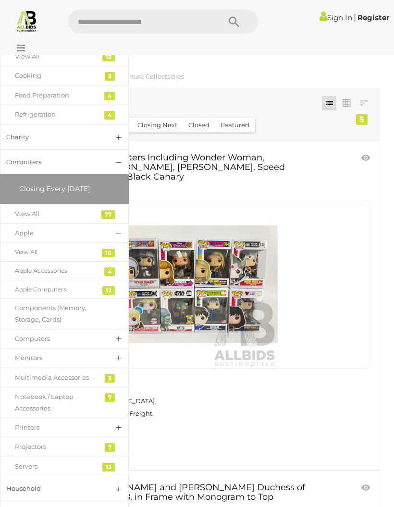
click at [31, 253] on div "View All" at bounding box center [57, 252] width 85 height 11
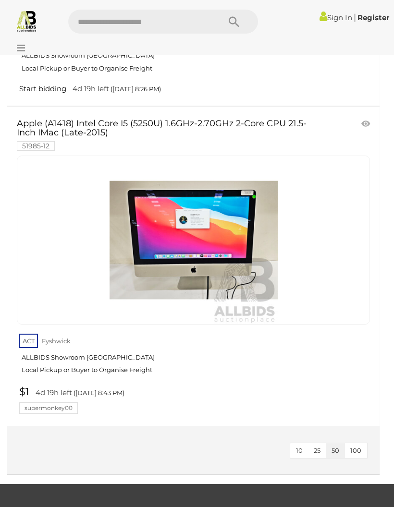
scroll to position [4771, 0]
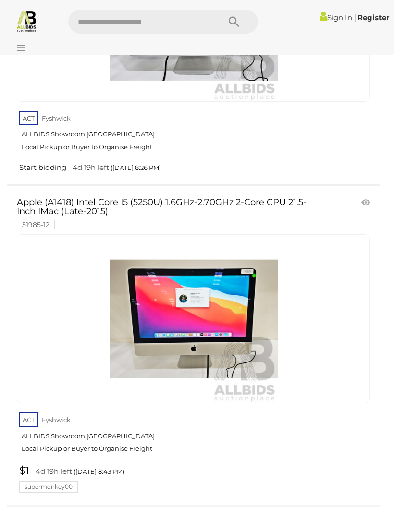
click at [19, 51] on icon at bounding box center [18, 48] width 13 height 10
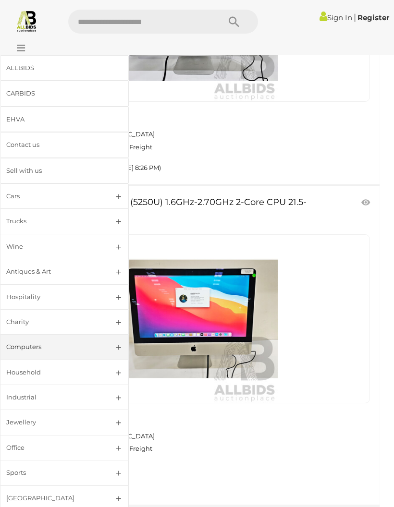
click at [22, 370] on div "Household" at bounding box center [52, 372] width 93 height 11
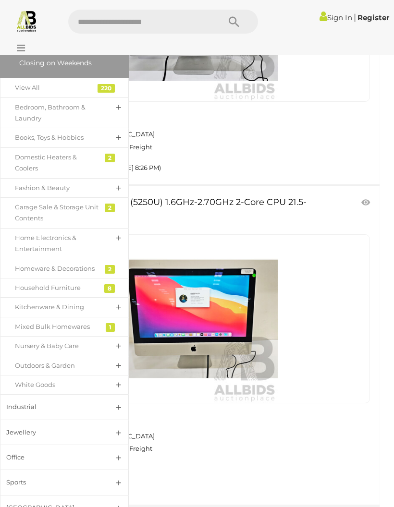
scroll to position [339, 0]
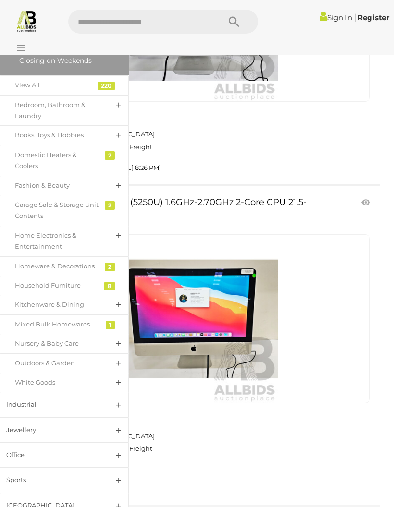
click at [35, 134] on div "Books, Toys & Hobbies" at bounding box center [57, 135] width 85 height 11
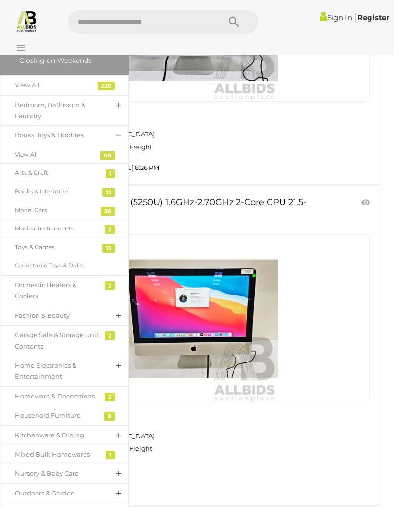
click at [25, 170] on div "Arts & Craft" at bounding box center [57, 173] width 85 height 11
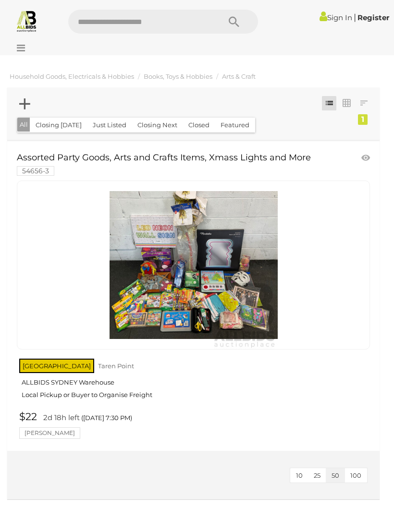
click at [171, 248] on link at bounding box center [193, 265] width 353 height 169
click at [18, 48] on icon at bounding box center [18, 48] width 13 height 10
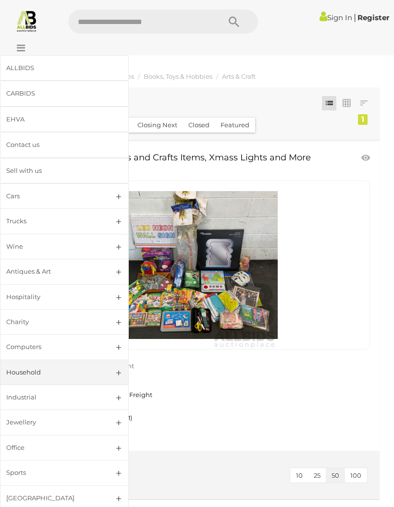
click at [19, 368] on div "Household" at bounding box center [52, 372] width 93 height 11
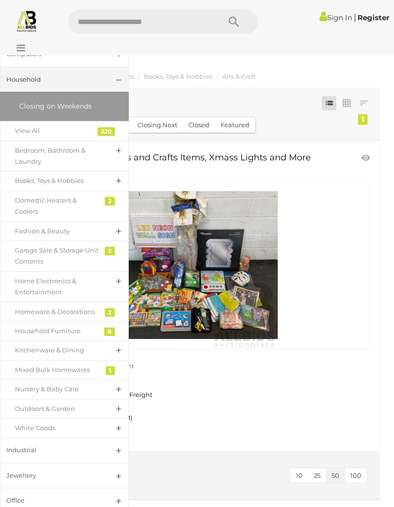
scroll to position [294, 0]
click at [38, 183] on link "Books, Toys & Hobbies" at bounding box center [64, 181] width 129 height 20
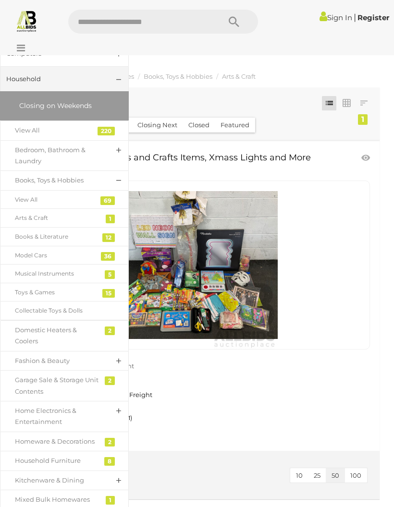
click at [26, 269] on div "Musical Instruments" at bounding box center [57, 274] width 85 height 11
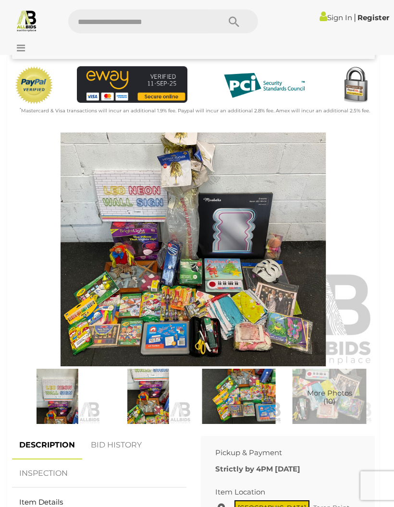
scroll to position [273, 0]
click at [59, 405] on img at bounding box center [57, 396] width 86 height 55
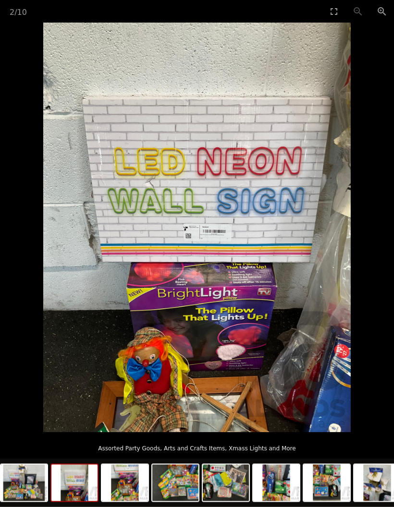
scroll to position [454, 0]
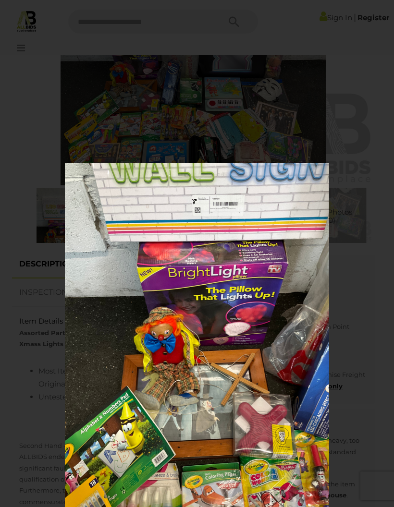
scroll to position [273, 0]
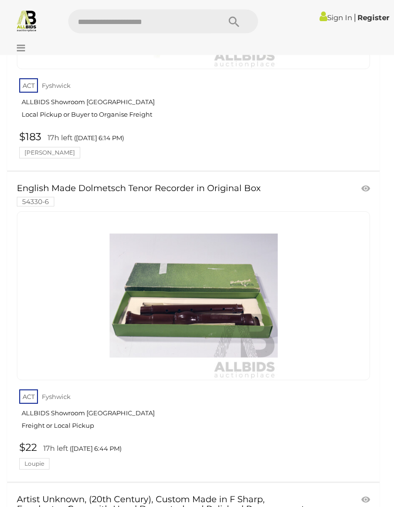
scroll to position [294, 0]
click at [173, 304] on img at bounding box center [194, 296] width 168 height 168
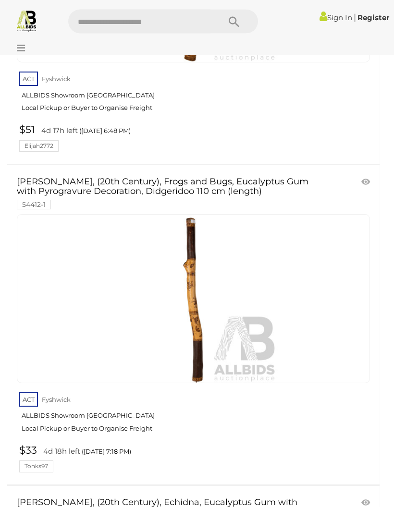
scroll to position [933, 0]
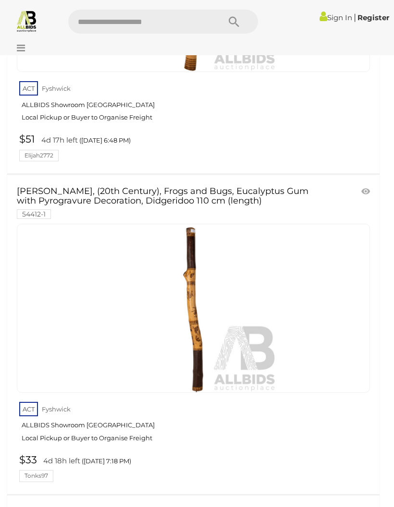
click at [23, 51] on icon at bounding box center [18, 48] width 13 height 10
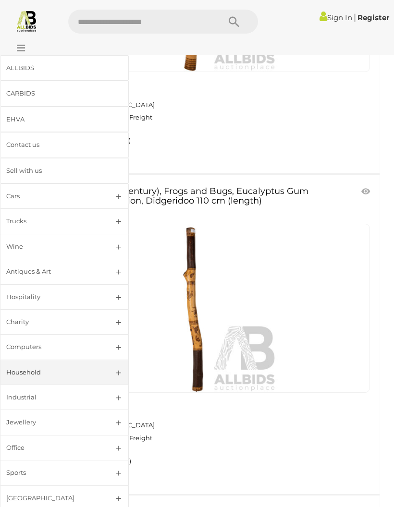
click at [33, 375] on div "Household" at bounding box center [52, 372] width 93 height 11
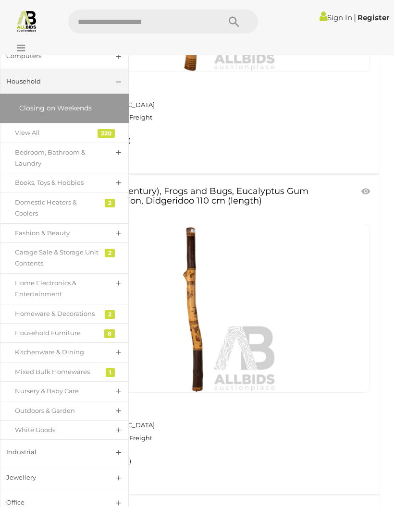
scroll to position [292, 0]
click at [21, 179] on div "Books, Toys & Hobbies" at bounding box center [57, 182] width 85 height 11
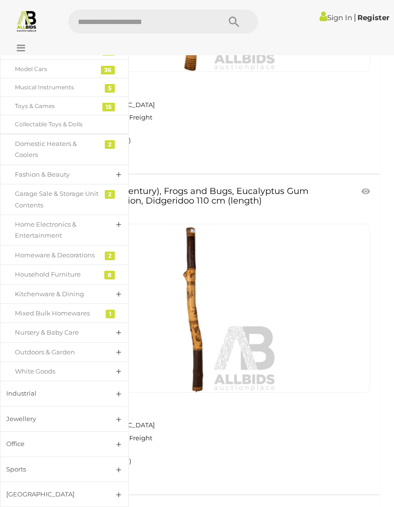
scroll to position [480, 0]
click at [39, 169] on div "Fashion & Beauty" at bounding box center [57, 174] width 85 height 11
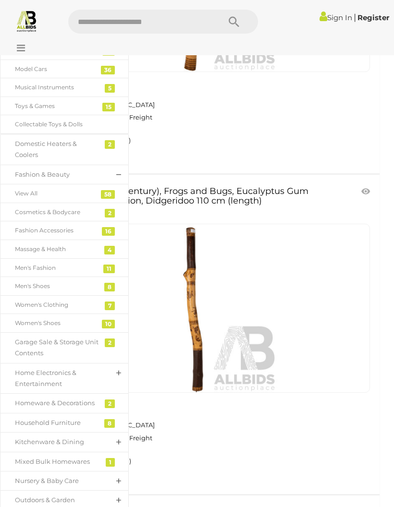
click at [39, 318] on div "Women's Shoes" at bounding box center [57, 323] width 85 height 11
click at [32, 207] on div "Cosmetics & Bodycare" at bounding box center [57, 212] width 85 height 11
click at [30, 227] on div "Fashion Accessories" at bounding box center [57, 230] width 85 height 11
click at [37, 300] on div "Women's Clothing" at bounding box center [57, 305] width 85 height 11
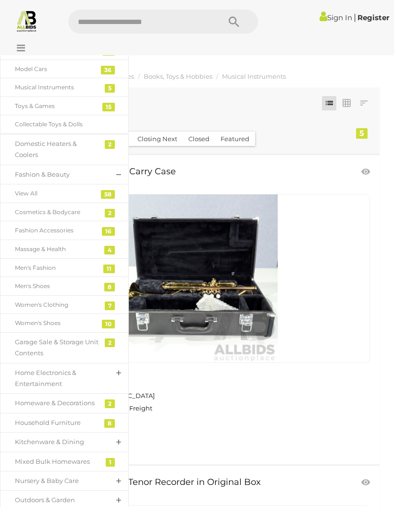
scroll to position [933, 0]
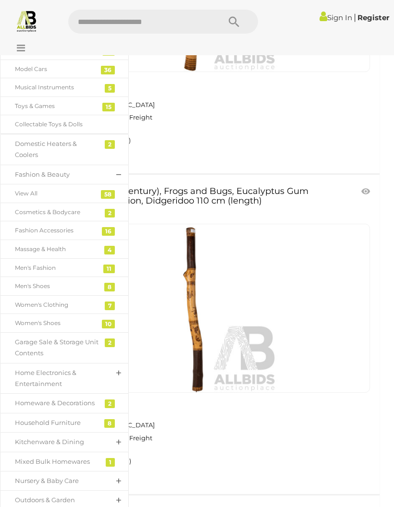
click at [29, 227] on div "Fashion Accessories" at bounding box center [57, 230] width 85 height 11
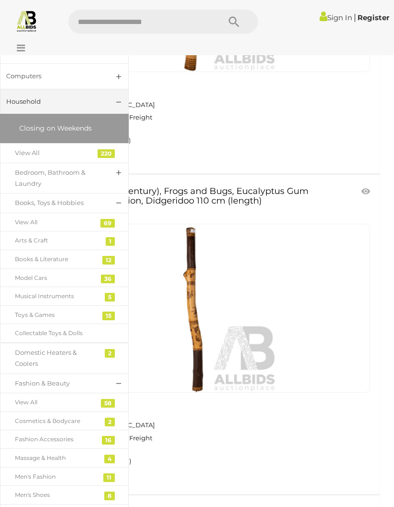
scroll to position [271, 0]
click at [117, 198] on link "Books, Toys & Hobbies" at bounding box center [64, 204] width 129 height 20
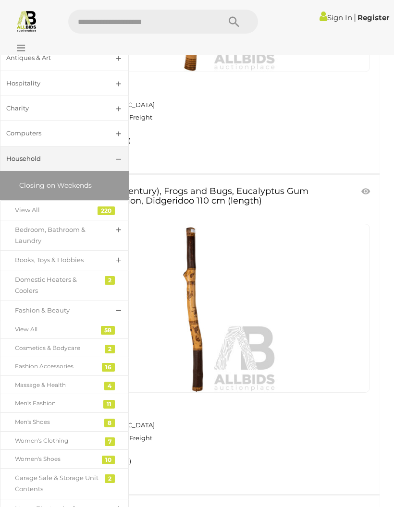
scroll to position [207, 0]
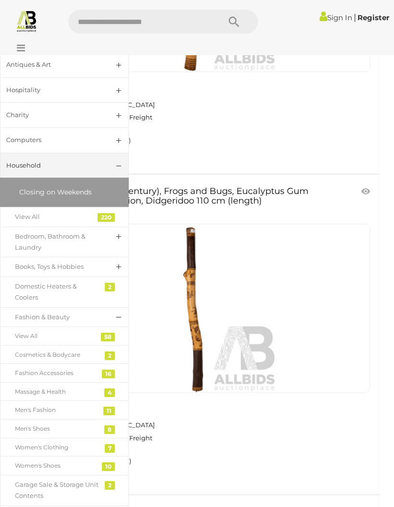
click at [115, 163] on link "Household" at bounding box center [64, 165] width 129 height 25
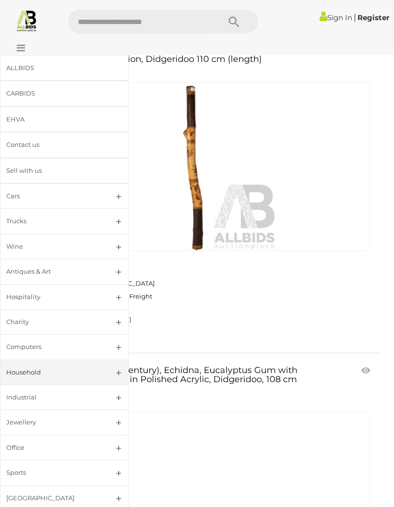
scroll to position [1074, 0]
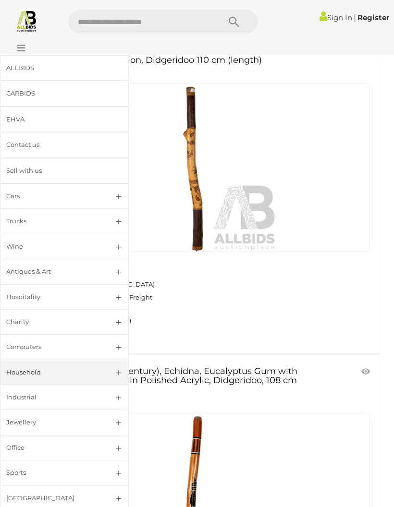
click at [24, 400] on div "Industrial" at bounding box center [52, 397] width 93 height 11
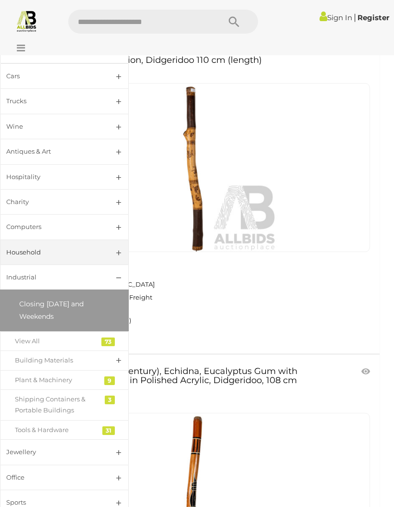
scroll to position [119, 0]
click at [43, 406] on div "Shipping Containers & Portable Buildings" at bounding box center [57, 406] width 85 height 23
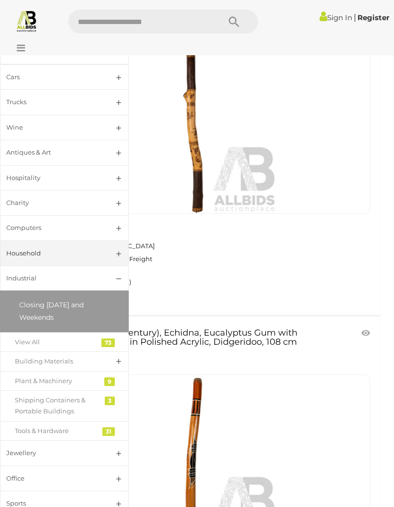
click at [37, 359] on div "Building Materials" at bounding box center [57, 361] width 85 height 11
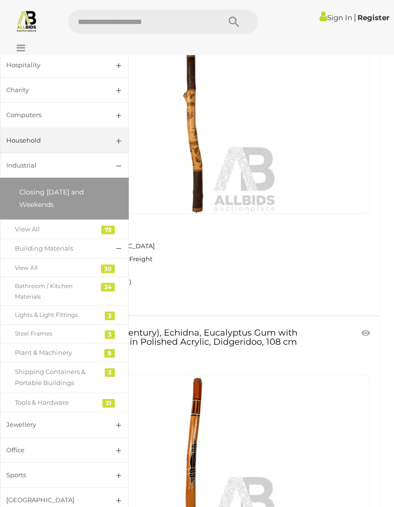
scroll to position [231, 0]
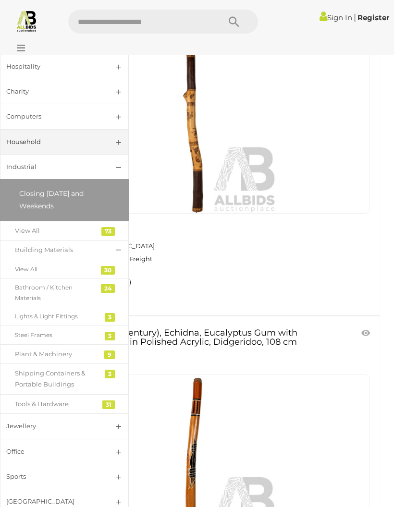
click at [45, 246] on div "Building Materials" at bounding box center [57, 250] width 85 height 11
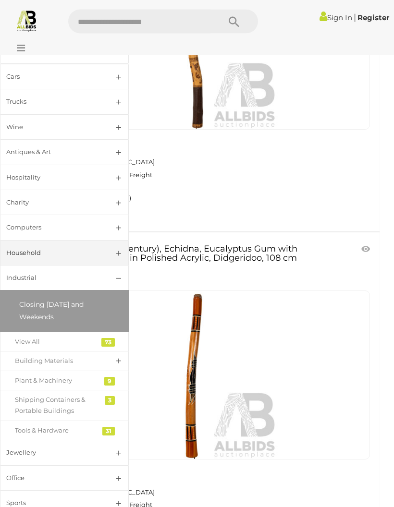
scroll to position [1196, 0]
click at [21, 502] on div "Sports" at bounding box center [52, 503] width 93 height 11
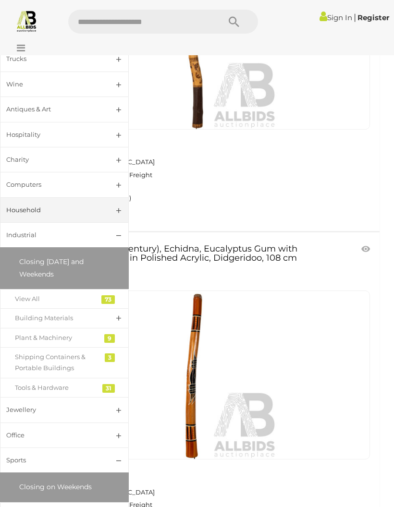
scroll to position [162, 0]
click at [32, 411] on div "Jewellery" at bounding box center [52, 410] width 93 height 11
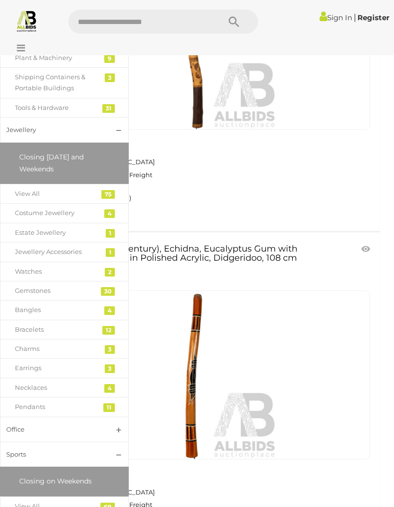
scroll to position [445, 0]
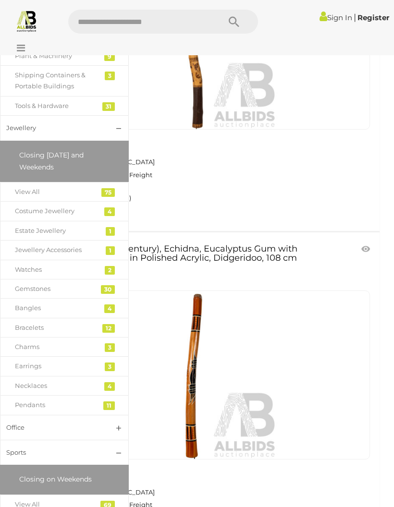
click at [30, 192] on div "View All" at bounding box center [57, 191] width 85 height 11
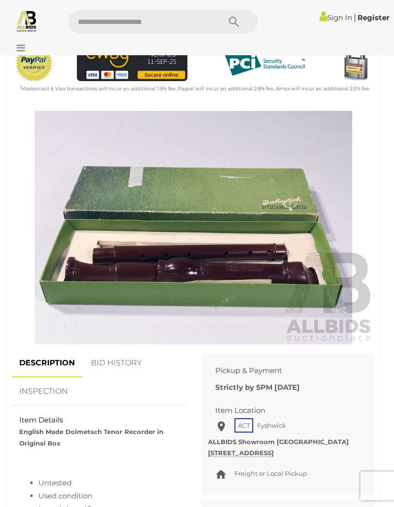
scroll to position [264, 0]
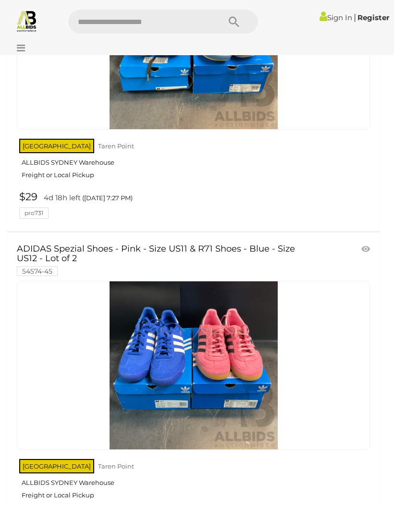
scroll to position [2852, 0]
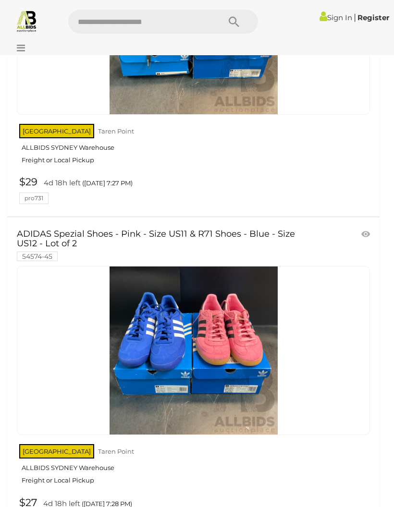
click at [59, 497] on link "$27 4d 18h left ([DATE] 7:28 PM) pro731" at bounding box center [195, 511] width 356 height 28
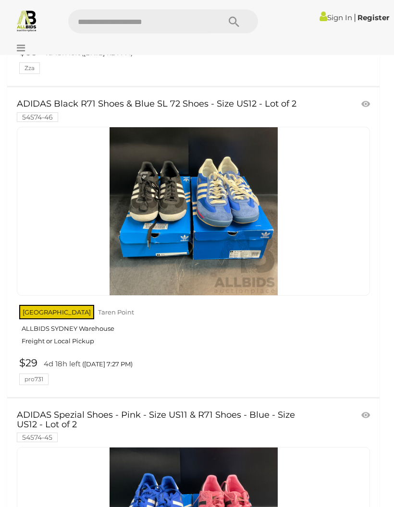
scroll to position [2666, 0]
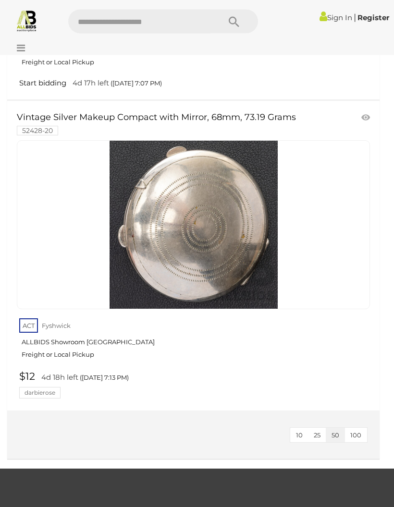
scroll to position [452, 0]
click at [25, 211] on link at bounding box center [193, 224] width 353 height 169
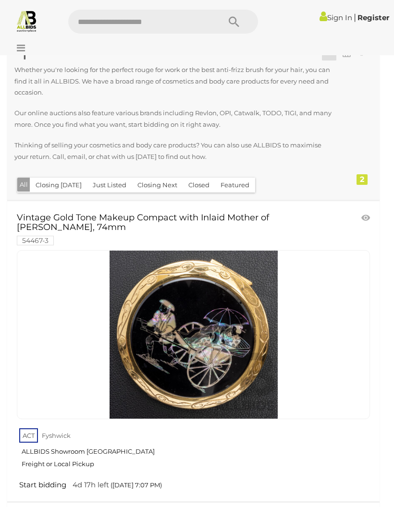
scroll to position [49, 0]
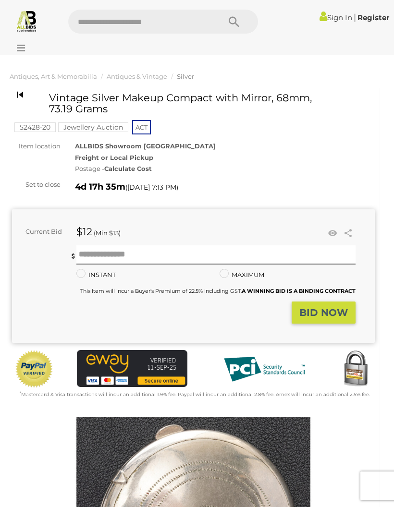
scroll to position [-36, 0]
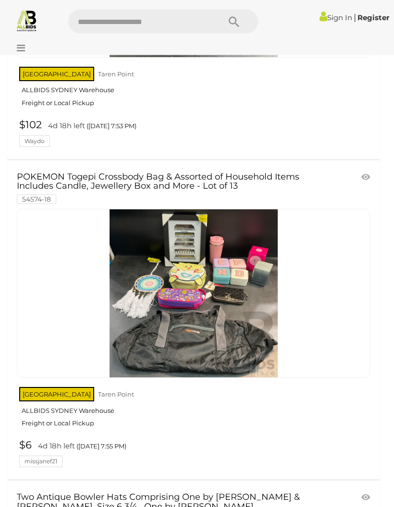
scroll to position [4532, 0]
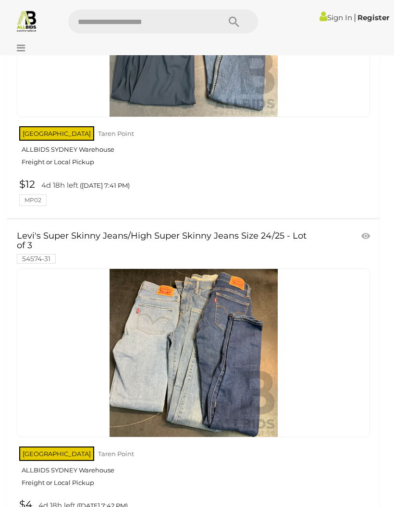
scroll to position [1875, 0]
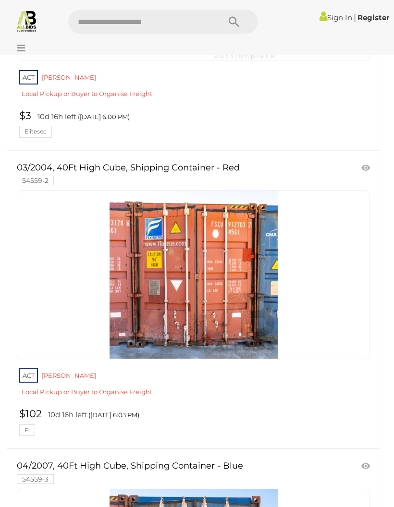
scroll to position [243, 0]
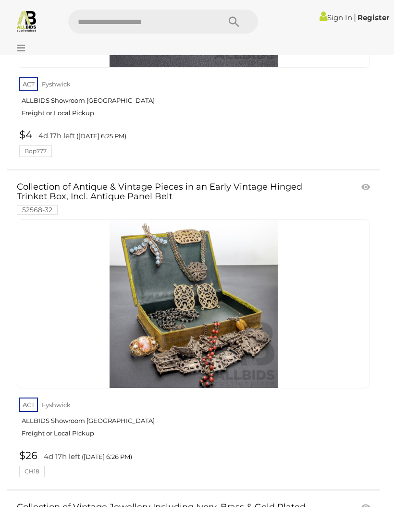
scroll to position [6188, 0]
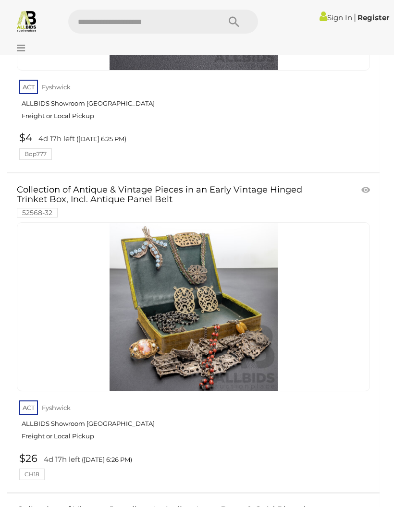
click at [161, 293] on img at bounding box center [194, 307] width 168 height 168
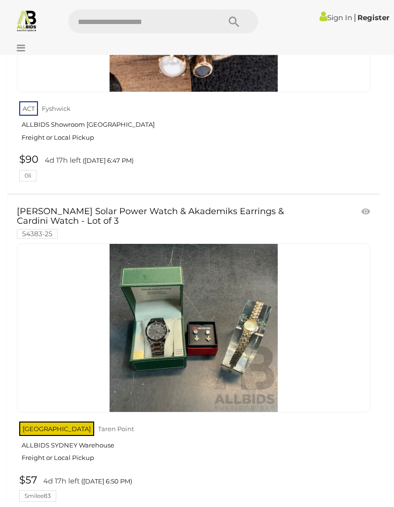
scroll to position [10318, 0]
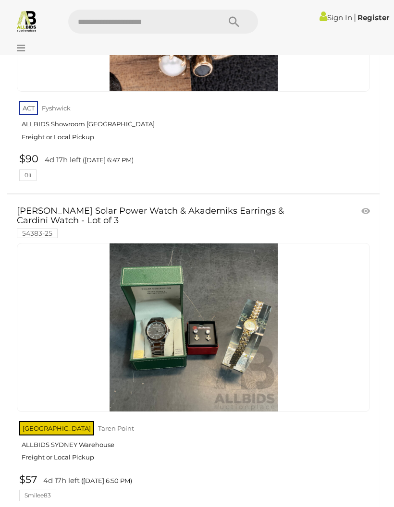
click at [157, 285] on img at bounding box center [194, 328] width 168 height 168
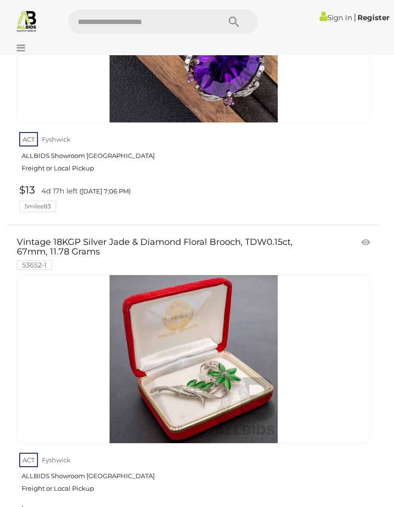
scroll to position [13819, 0]
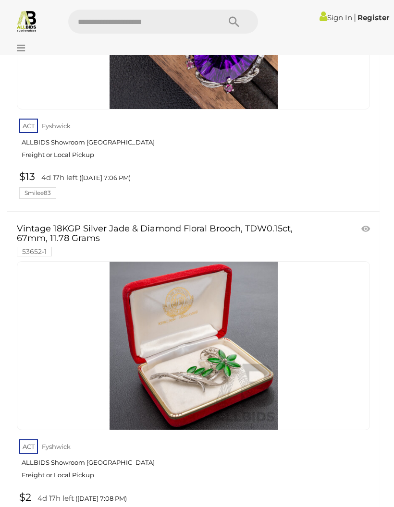
click at [200, 271] on link at bounding box center [193, 345] width 353 height 169
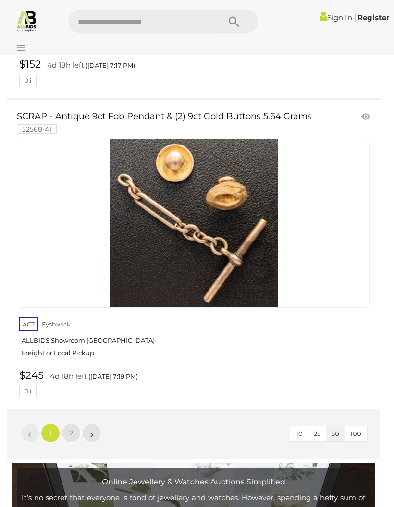
scroll to position [15856, 0]
click at [74, 424] on link "2" at bounding box center [71, 433] width 19 height 19
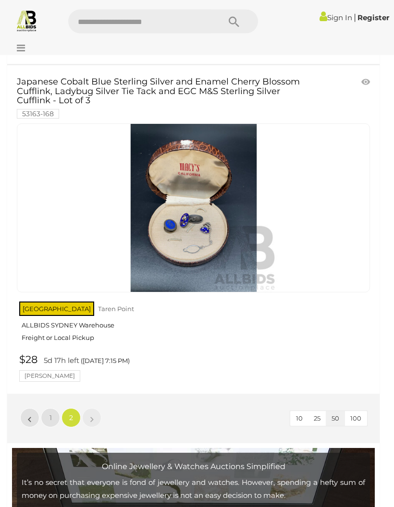
scroll to position [2826, 0]
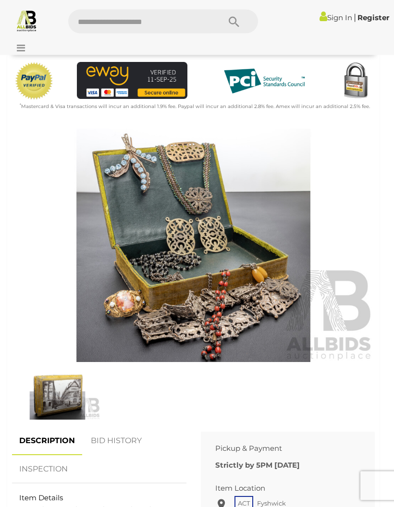
scroll to position [288, 0]
click at [59, 399] on img at bounding box center [57, 392] width 86 height 55
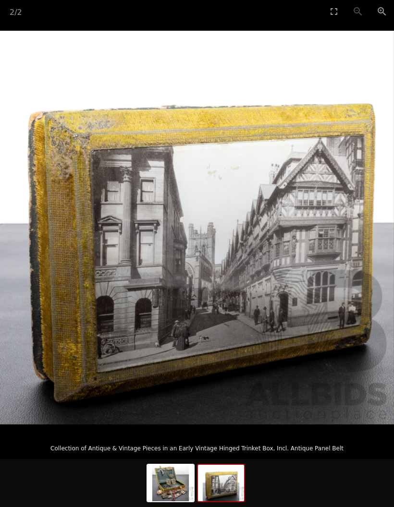
click at [176, 502] on img at bounding box center [171, 483] width 46 height 37
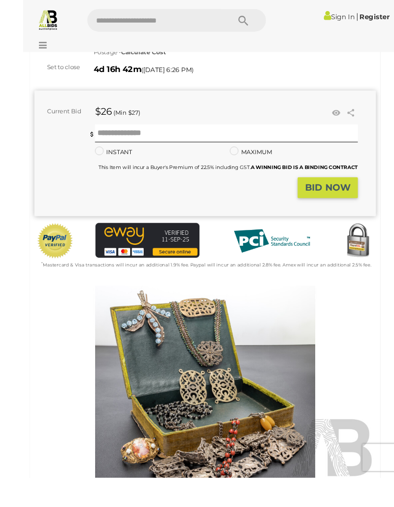
scroll to position [288, 0]
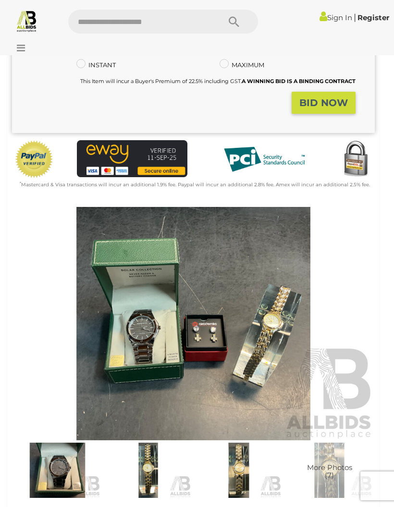
scroll to position [276, 0]
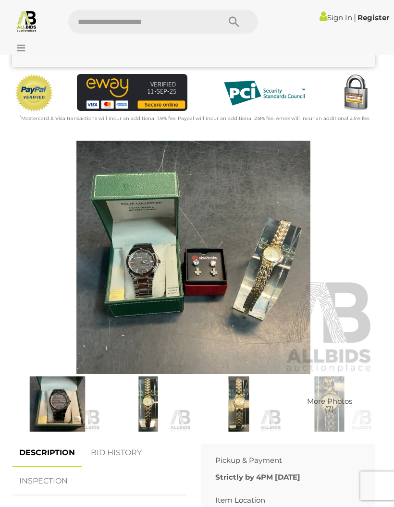
click at [65, 404] on img at bounding box center [57, 404] width 86 height 55
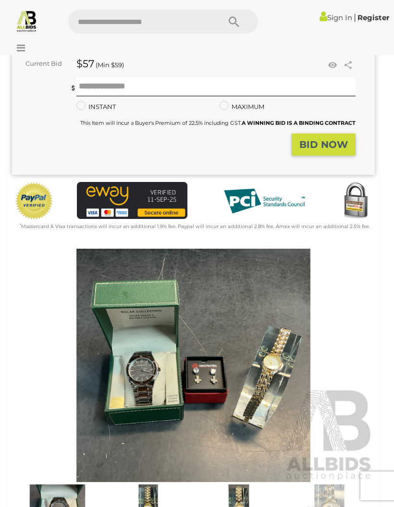
scroll to position [99, 0]
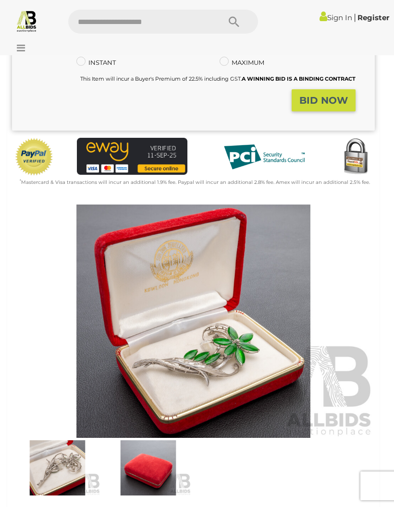
scroll to position [305, 0]
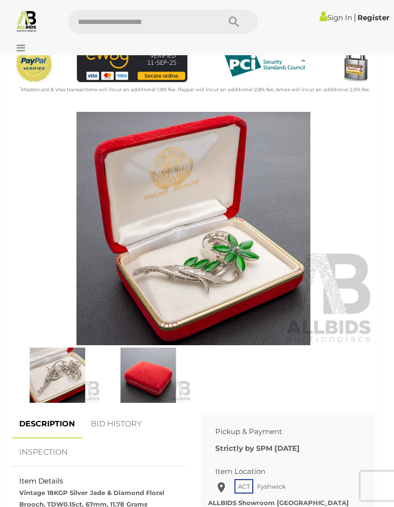
click at [149, 259] on img at bounding box center [193, 229] width 363 height 234
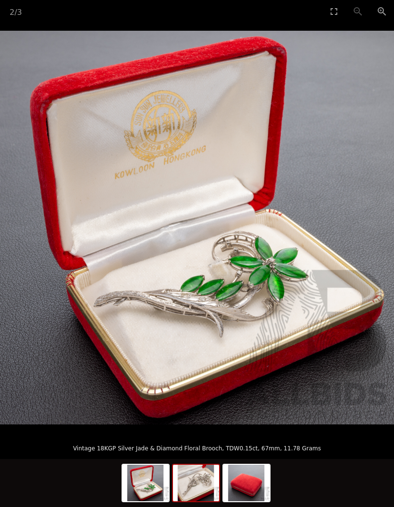
click at [195, 502] on img at bounding box center [196, 483] width 46 height 37
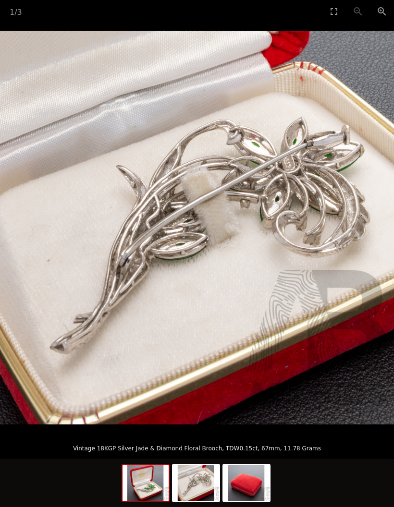
click at [140, 502] on img at bounding box center [146, 483] width 46 height 37
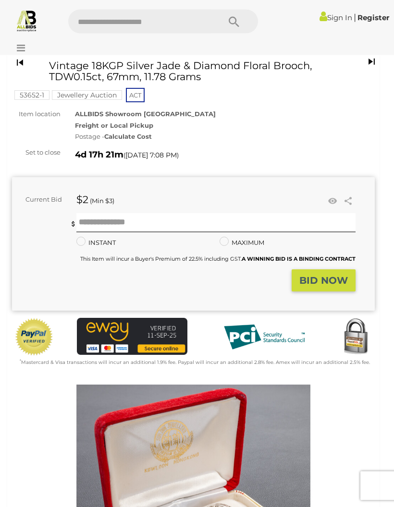
scroll to position [24, 0]
